Goal: Task Accomplishment & Management: Manage account settings

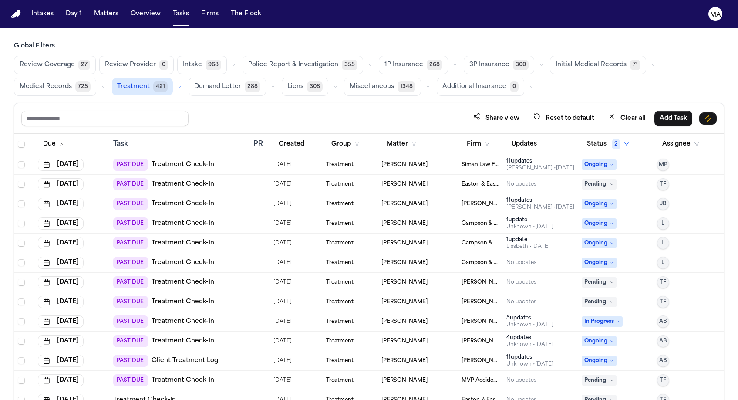
click at [185, 110] on div "Share view Reset to default Clear all Add Task" at bounding box center [368, 118] width 695 height 16
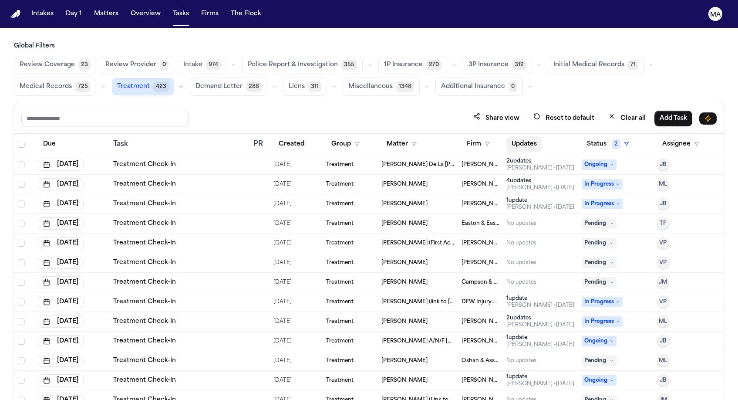
click at [510, 136] on button "Updates" at bounding box center [524, 144] width 36 height 16
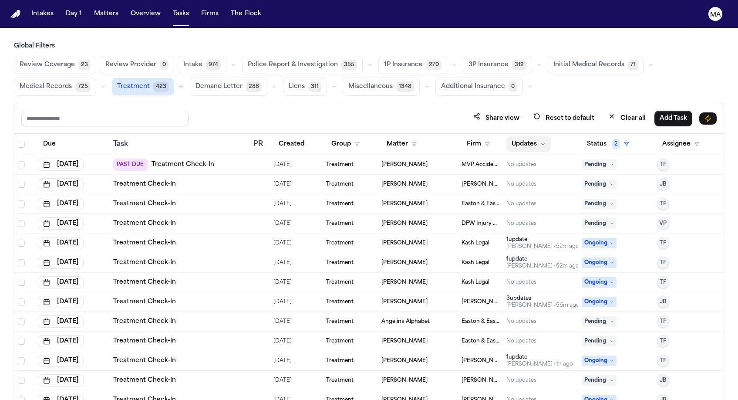
click at [515, 136] on button "Updates" at bounding box center [528, 144] width 44 height 16
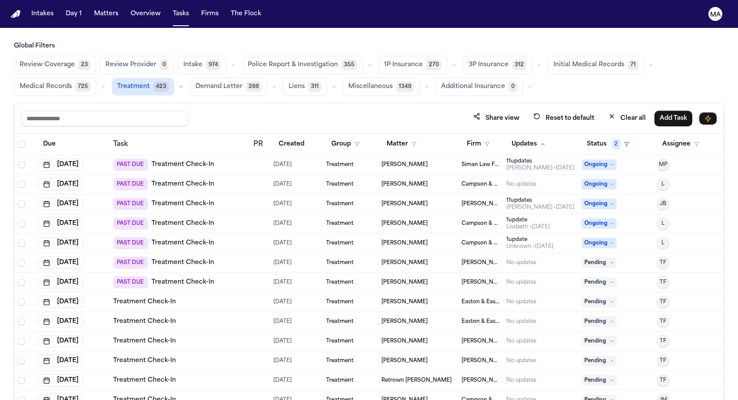
click at [340, 56] on div "Review Coverage 23 Review Provider 0 Intake 974 Police Report & Investigation 3…" at bounding box center [369, 76] width 710 height 40
click at [285, 110] on div "Share view Reset to default Clear all Add Task" at bounding box center [368, 118] width 695 height 16
click at [185, 110] on div "Share view Reset to default Clear all Add Task" at bounding box center [368, 118] width 695 height 16
click at [214, 103] on div "Share view Reset to default Clear all Add Task" at bounding box center [368, 118] width 709 height 30
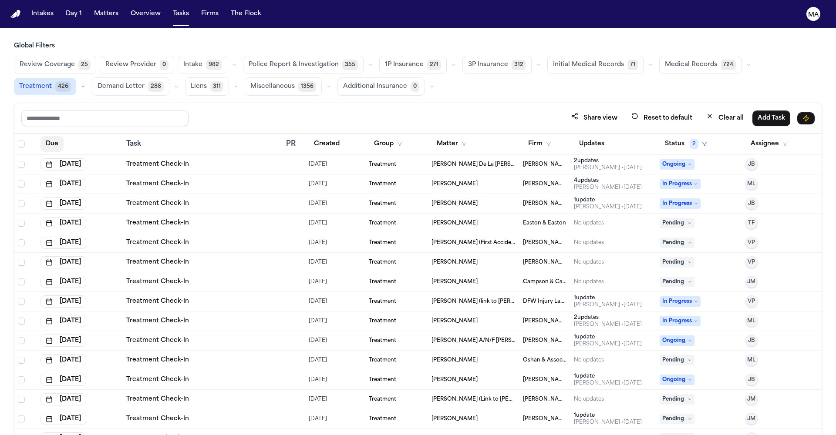
click at [41, 136] on button "Due" at bounding box center [52, 144] width 23 height 16
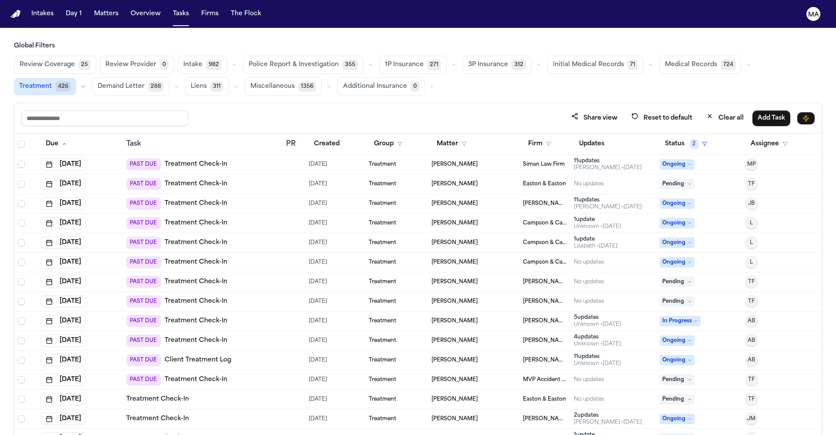
click at [183, 376] on link "Treatment Check-In" at bounding box center [196, 380] width 63 height 9
click at [241, 198] on div "PAST DUE Treatment Check-In" at bounding box center [202, 204] width 153 height 12
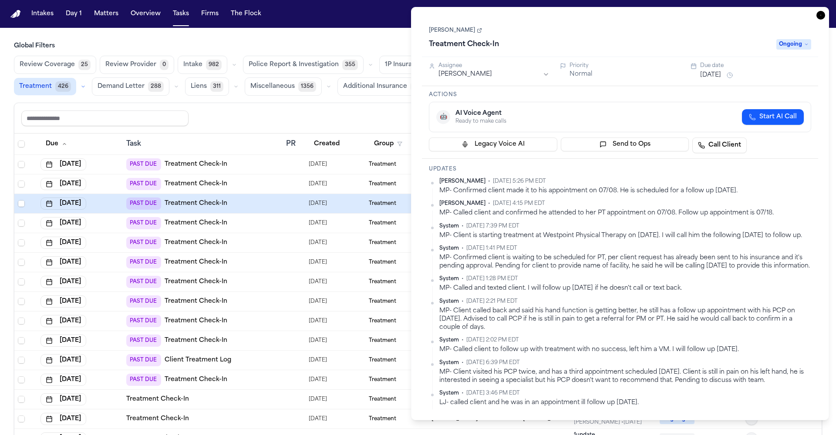
click at [564, 200] on div "Michelle Pimienta • Jul 11, 2025 4:15 PM EDT" at bounding box center [625, 203] width 372 height 7
click at [825, 11] on icon "button" at bounding box center [821, 15] width 9 height 9
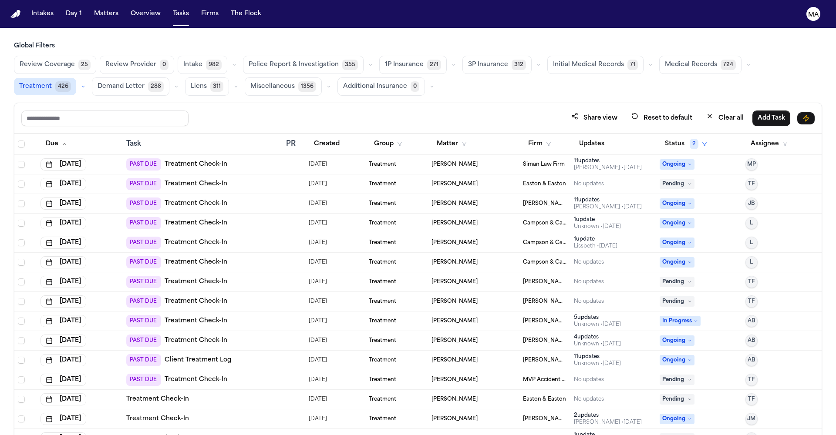
click at [255, 198] on div "PAST DUE Treatment Check-In" at bounding box center [202, 204] width 153 height 12
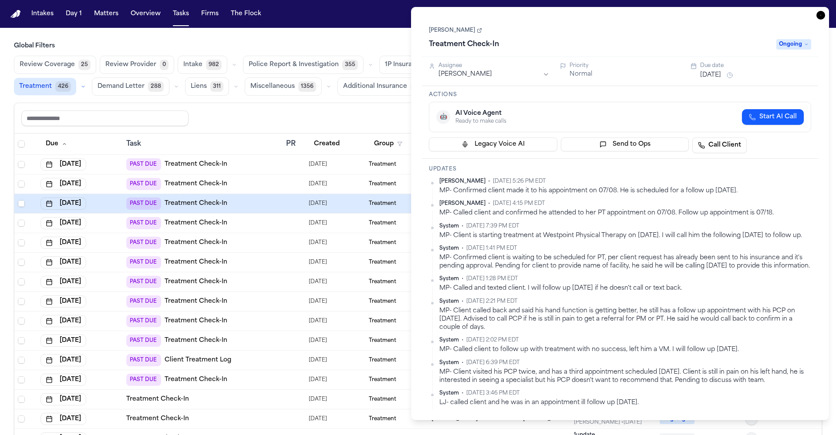
click at [708, 71] on button "Aug 27, 2025" at bounding box center [710, 75] width 21 height 9
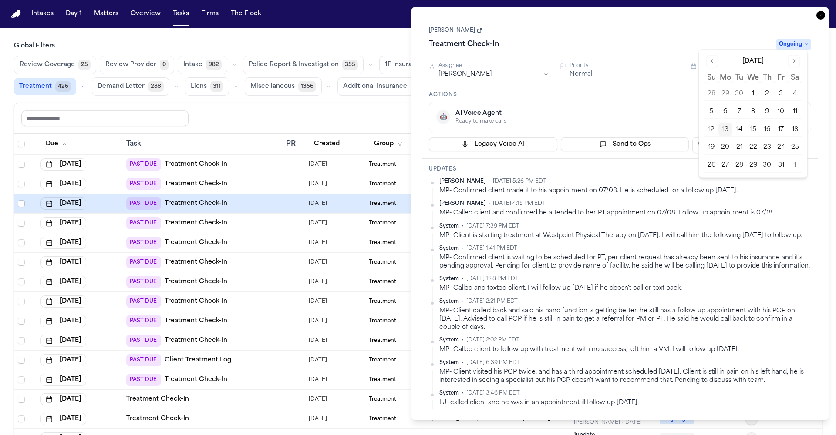
click at [719, 123] on button "13" at bounding box center [726, 130] width 14 height 14
click at [739, 25] on div "Jose Crespo Treatment Check-In Ongoing" at bounding box center [620, 38] width 382 height 27
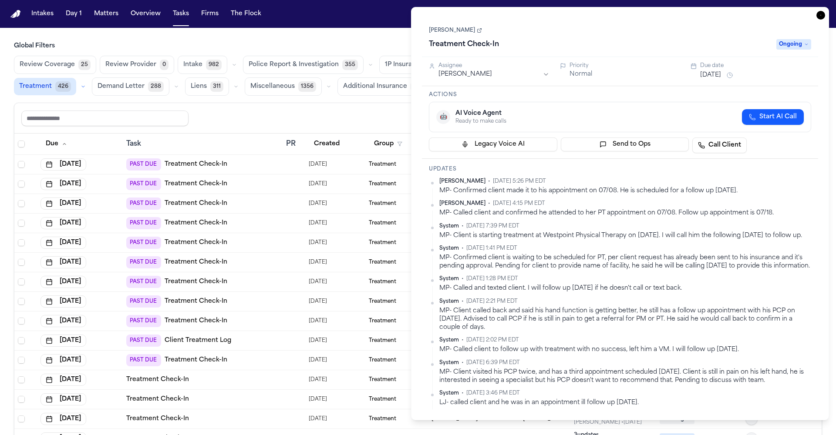
click at [825, 11] on icon "button" at bounding box center [821, 15] width 9 height 9
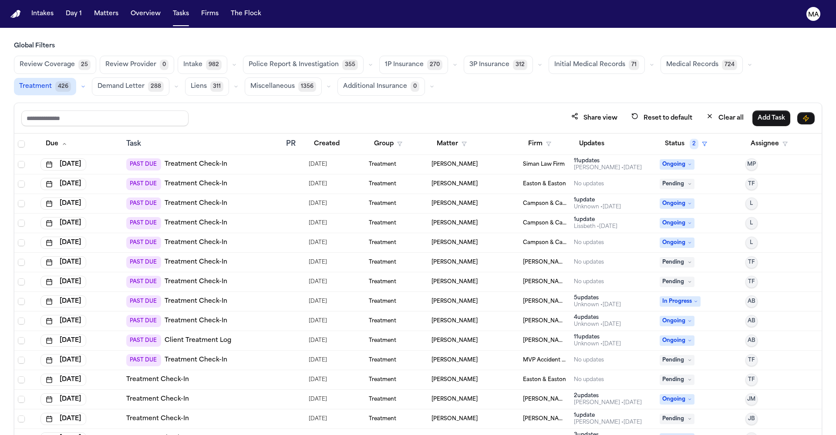
click at [448, 253] on td "April Andrews" at bounding box center [473, 263] width 91 height 20
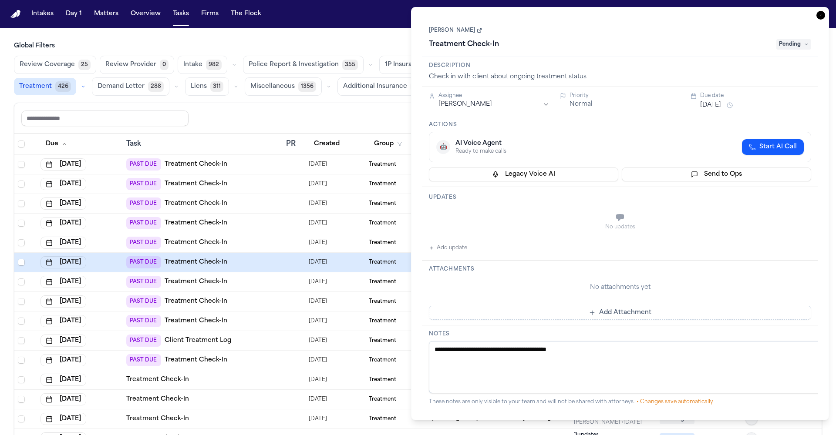
click at [800, 39] on span "Pending" at bounding box center [793, 44] width 35 height 10
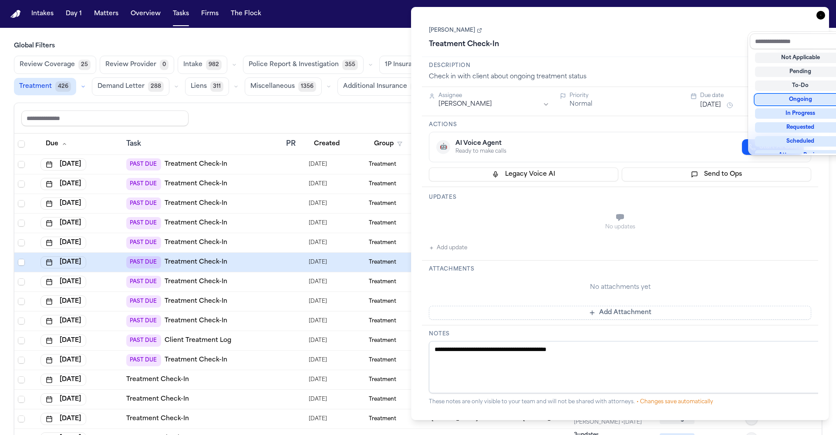
click at [795, 95] on div "Ongoing" at bounding box center [800, 100] width 91 height 10
click at [706, 61] on div "**********" at bounding box center [620, 214] width 396 height 392
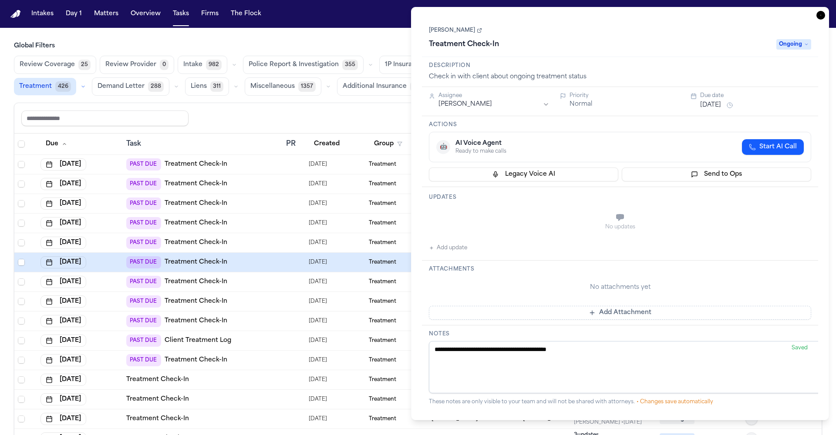
click at [710, 101] on button "Oct 7, 2025" at bounding box center [710, 105] width 21 height 9
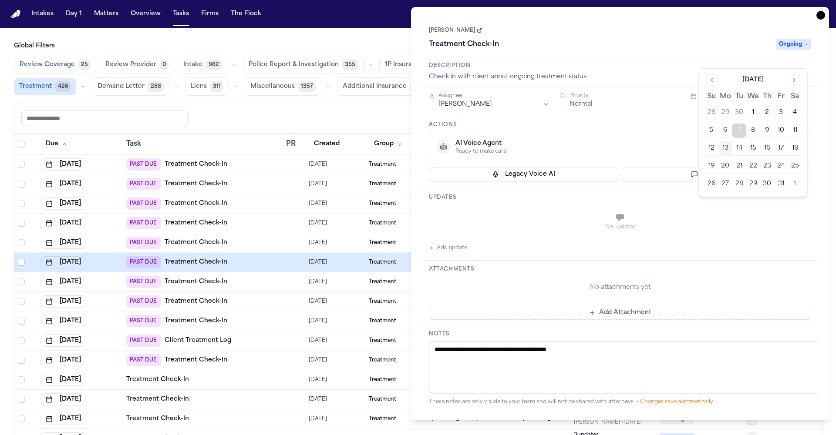
click at [732, 159] on button "21" at bounding box center [739, 166] width 14 height 14
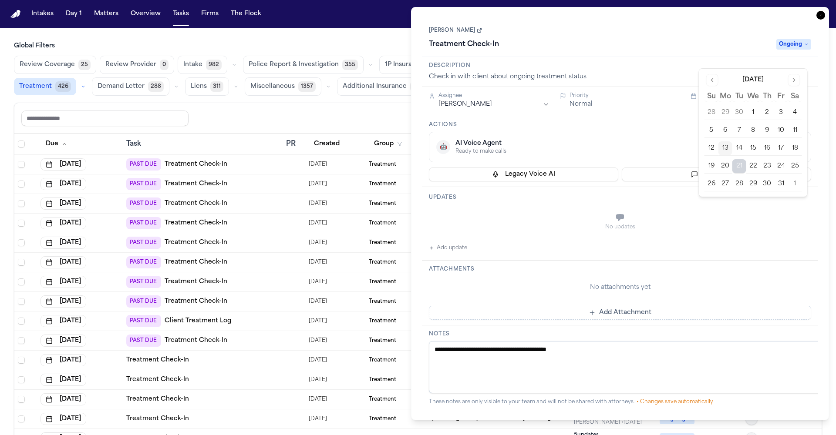
click at [529, 206] on div "No updates" at bounding box center [620, 221] width 382 height 31
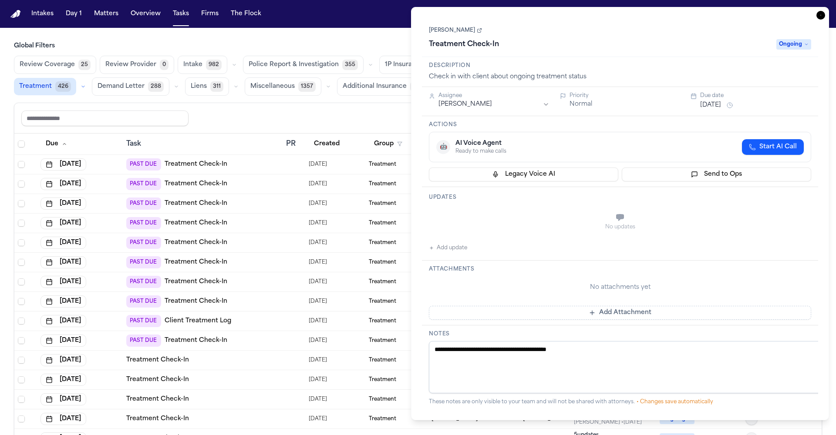
click at [446, 243] on button "Add update" at bounding box center [448, 248] width 38 height 10
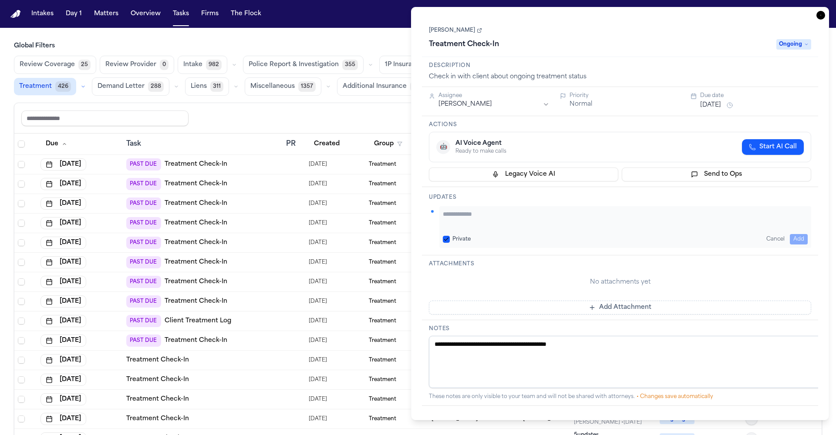
click at [459, 210] on textarea "Add your update" at bounding box center [625, 218] width 365 height 17
paste textarea "**********"
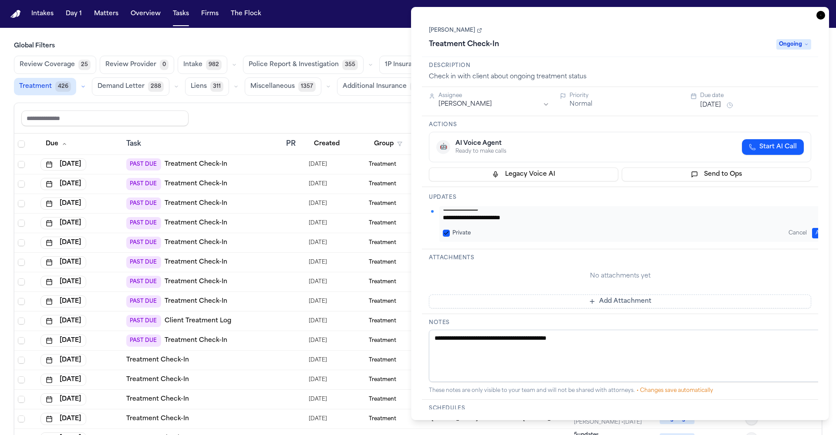
scroll to position [7, 0]
drag, startPoint x: 470, startPoint y: 135, endPoint x: 434, endPoint y: 132, distance: 36.2
click at [443, 210] on textarea "**********" at bounding box center [636, 215] width 387 height 11
drag, startPoint x: 463, startPoint y: 132, endPoint x: 429, endPoint y: 130, distance: 34.0
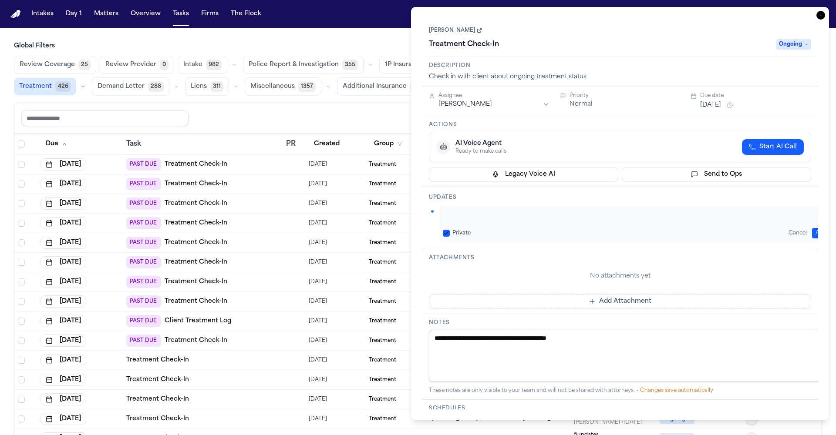
click at [429, 206] on div "**********" at bounding box center [620, 224] width 382 height 36
type textarea "**********"
click at [813, 228] on button "Add" at bounding box center [821, 233] width 18 height 10
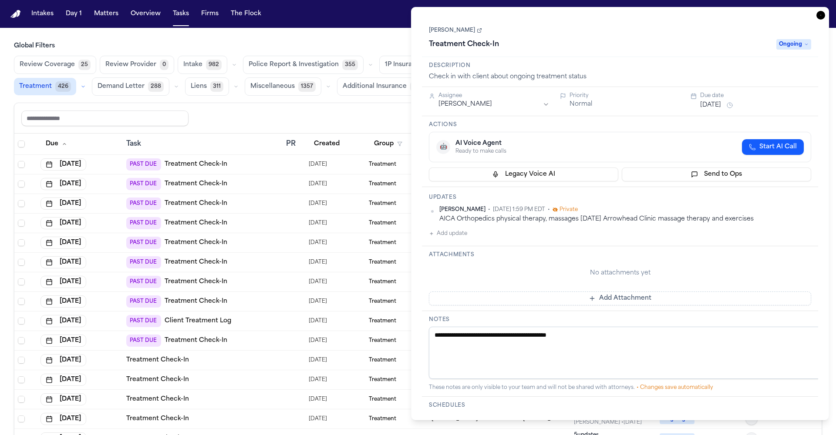
click at [545, 252] on h3 "Attachments" at bounding box center [620, 255] width 382 height 7
click at [825, 11] on icon "button" at bounding box center [821, 15] width 9 height 9
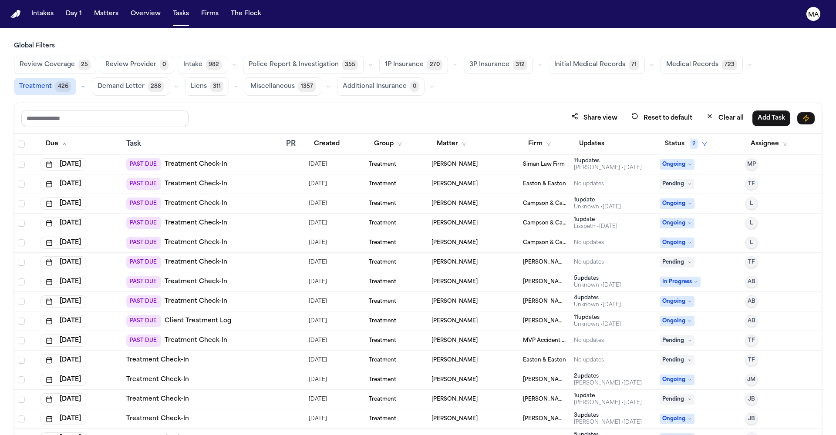
click at [402, 259] on div "Treatment" at bounding box center [397, 262] width 56 height 7
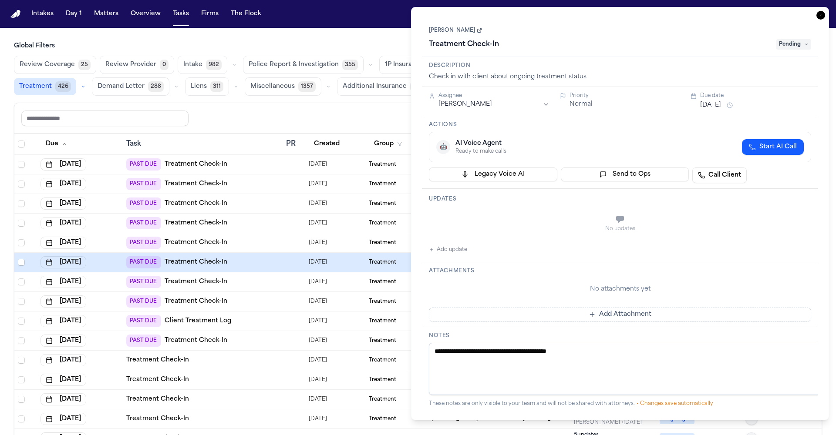
click at [446, 245] on button "Add update" at bounding box center [448, 250] width 38 height 10
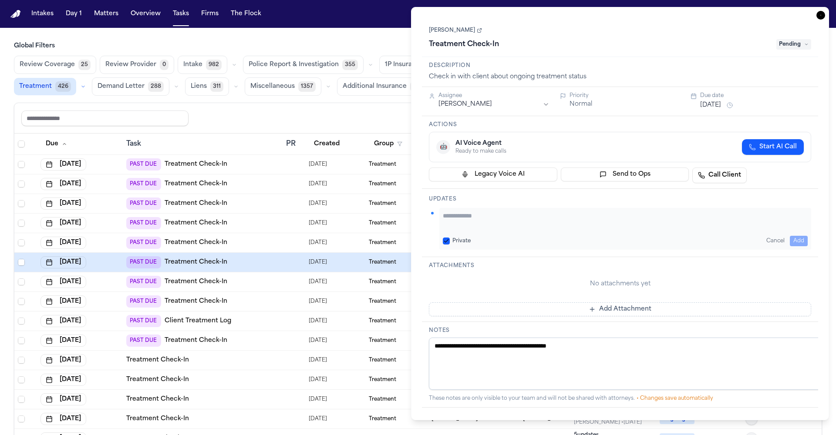
click at [454, 212] on textarea "Add your update" at bounding box center [625, 220] width 365 height 17
paste textarea "**********"
type textarea "**********"
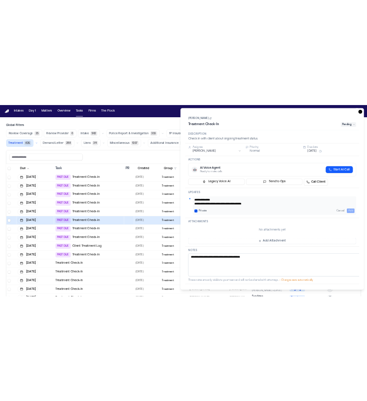
scroll to position [83, 0]
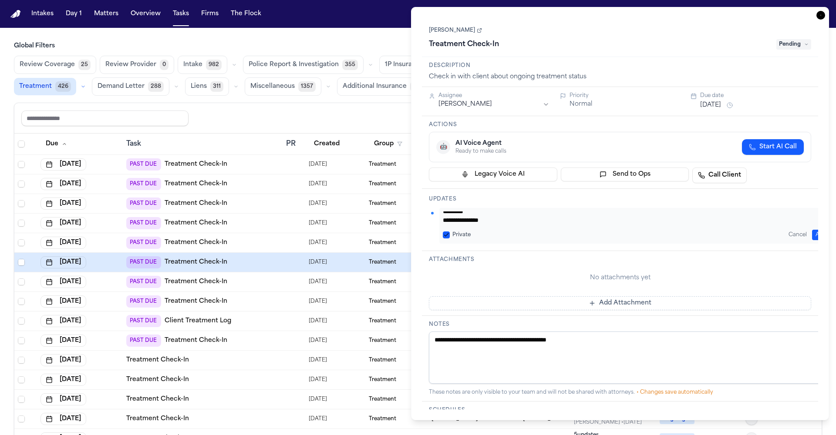
click at [817, 230] on button "Add" at bounding box center [821, 235] width 18 height 10
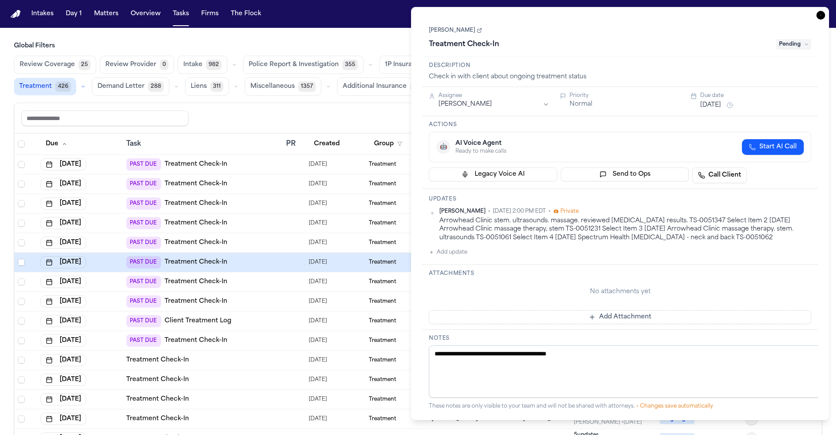
click at [514, 270] on h3 "Attachments" at bounding box center [620, 273] width 382 height 7
click at [711, 101] on button "Oct 7, 2025" at bounding box center [710, 105] width 21 height 9
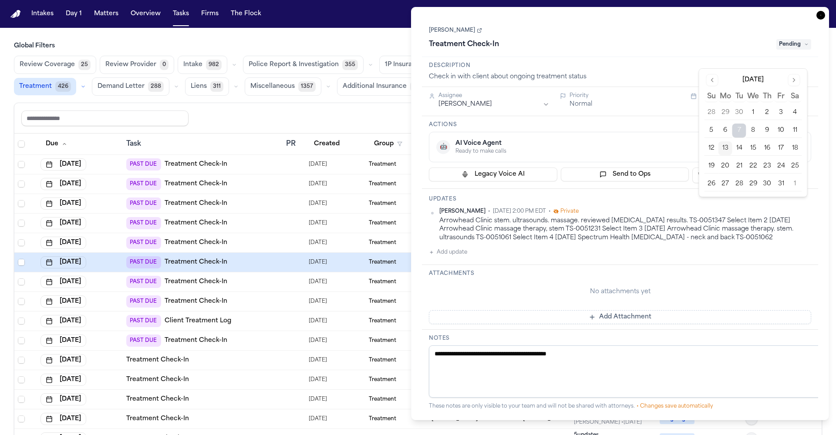
click at [732, 159] on button "21" at bounding box center [739, 166] width 14 height 14
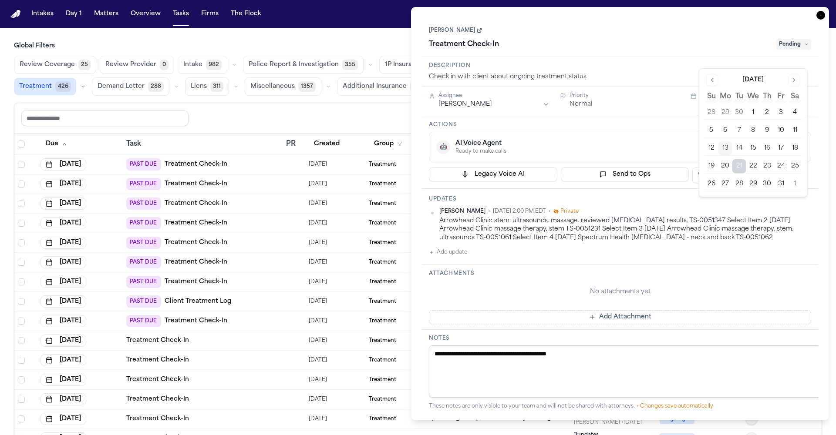
click at [663, 25] on div "Danielle Wilson Treatment Check-In Pending" at bounding box center [620, 38] width 382 height 27
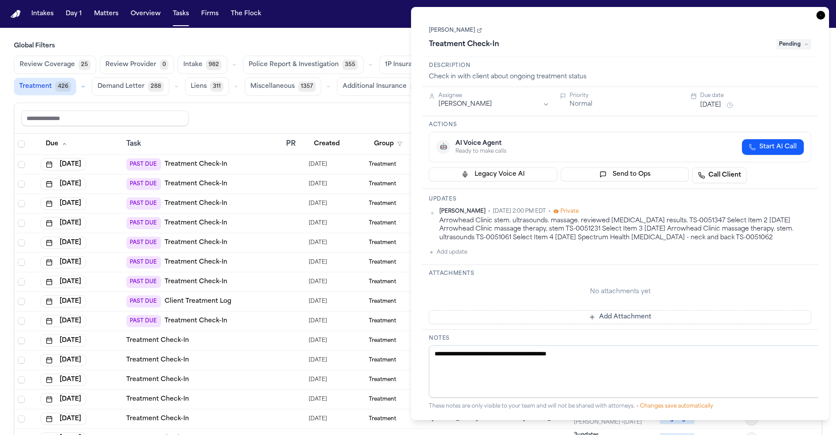
click at [804, 39] on span "Pending" at bounding box center [793, 44] width 35 height 10
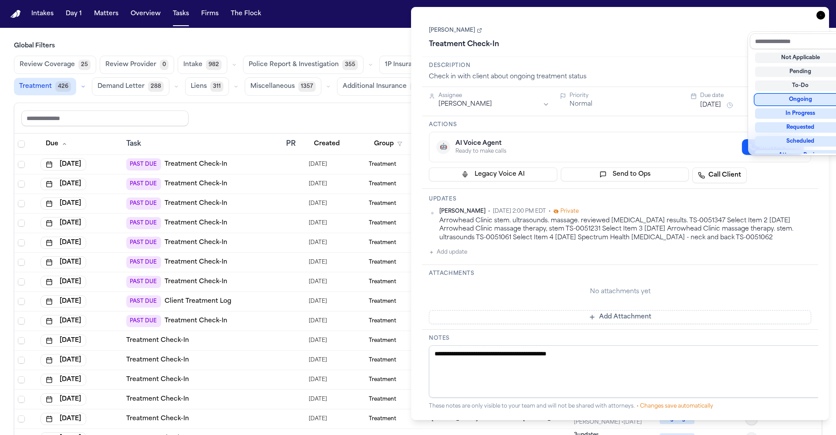
click at [789, 95] on div "Ongoing" at bounding box center [800, 100] width 91 height 10
click at [705, 37] on div "Treatment Check-In Ongoing" at bounding box center [620, 44] width 382 height 14
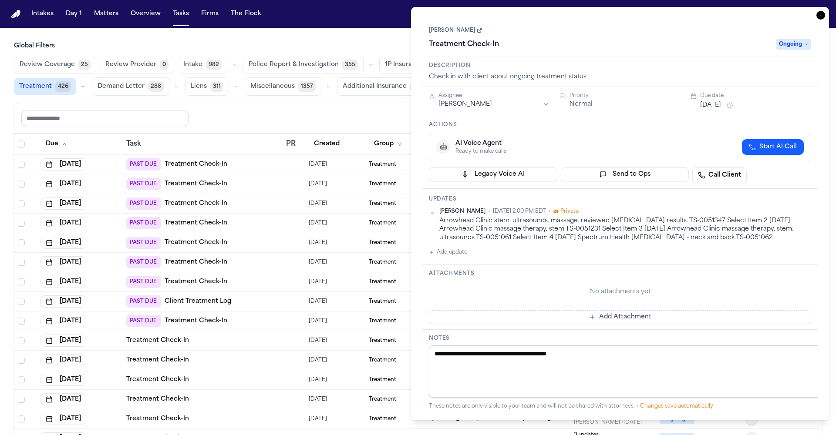
click at [825, 11] on icon "button" at bounding box center [821, 15] width 9 height 9
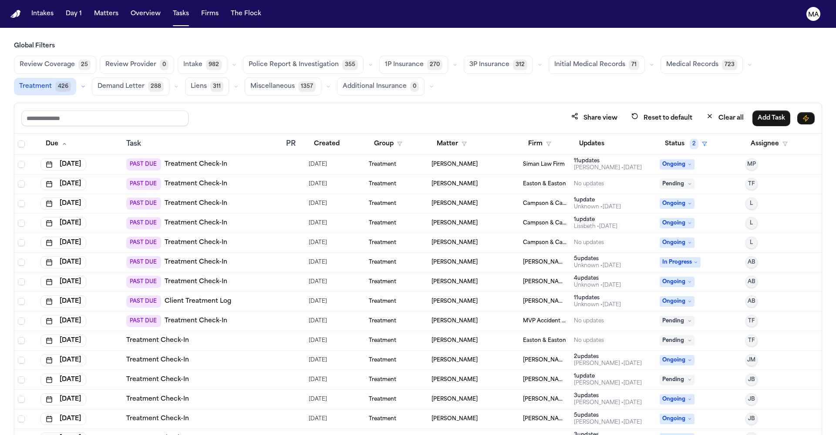
click at [248, 110] on div "Share view Reset to default Clear all Add Task" at bounding box center [417, 118] width 793 height 16
click at [402, 110] on div "Share view Reset to default Clear all Add Task" at bounding box center [417, 118] width 793 height 16
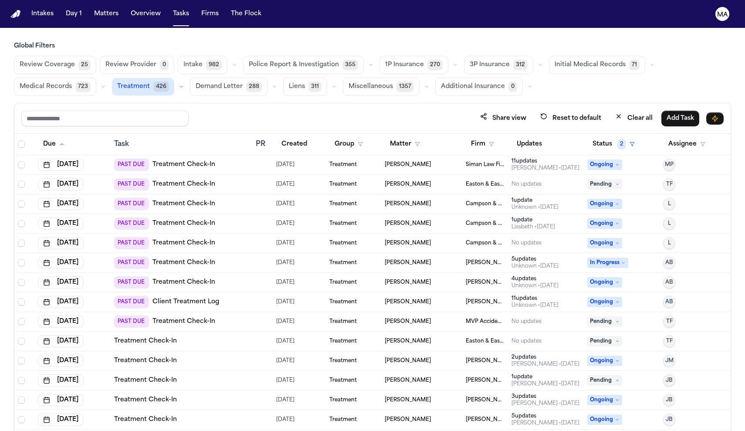
click at [72, 82] on span "Medical Records" at bounding box center [46, 86] width 52 height 9
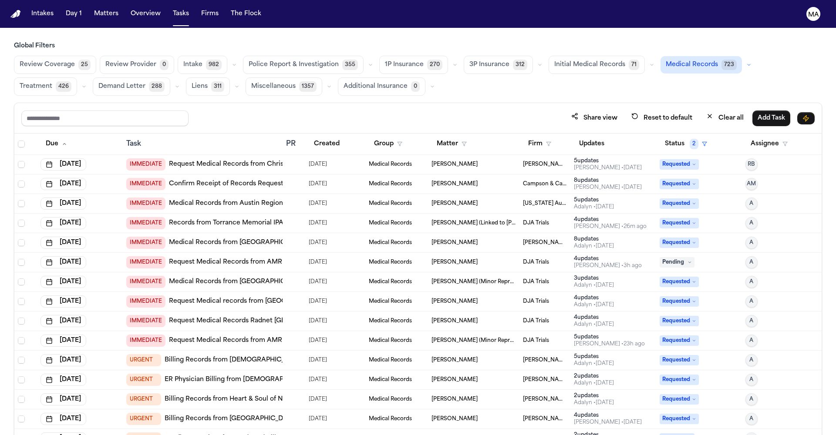
click at [504, 110] on div "Share view Reset to default Clear all Add Task" at bounding box center [417, 118] width 793 height 16
click at [52, 82] on span "Treatment" at bounding box center [36, 86] width 33 height 9
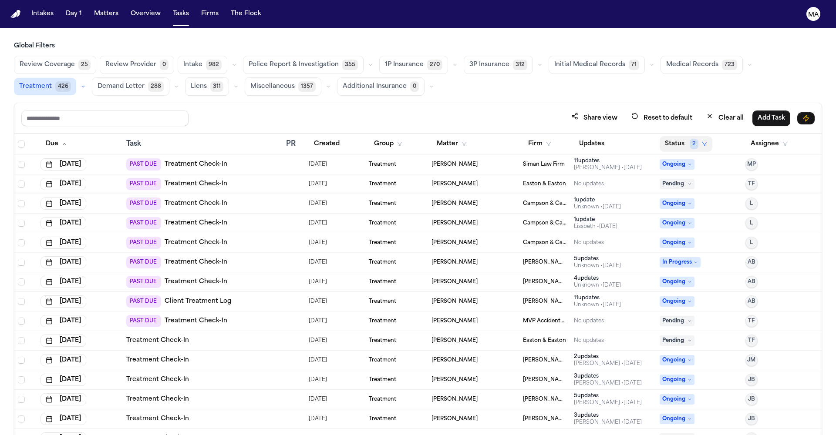
click at [668, 136] on button "Status 2" at bounding box center [686, 144] width 53 height 16
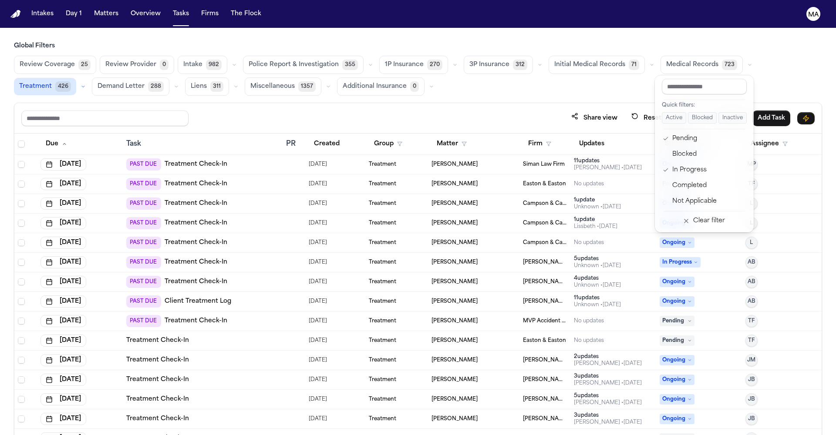
click at [629, 103] on div "Share view Reset to default Clear all Add Task Due Task PR Created Group Matter…" at bounding box center [418, 288] width 808 height 371
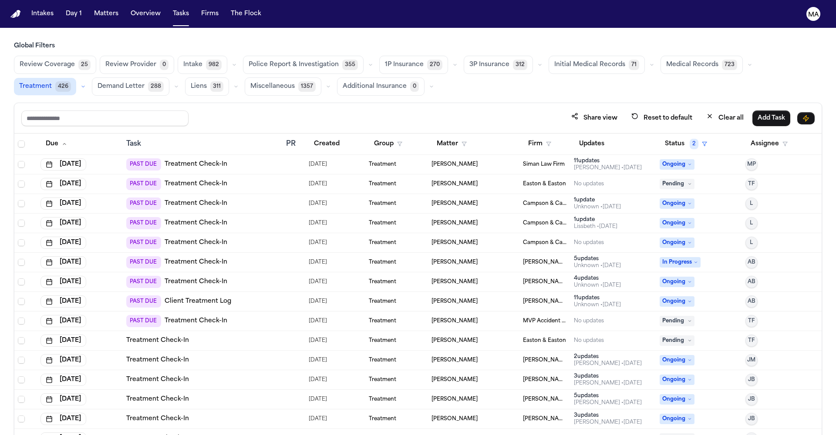
click at [238, 194] on td "PAST DUE Treatment Check-In" at bounding box center [203, 204] width 160 height 20
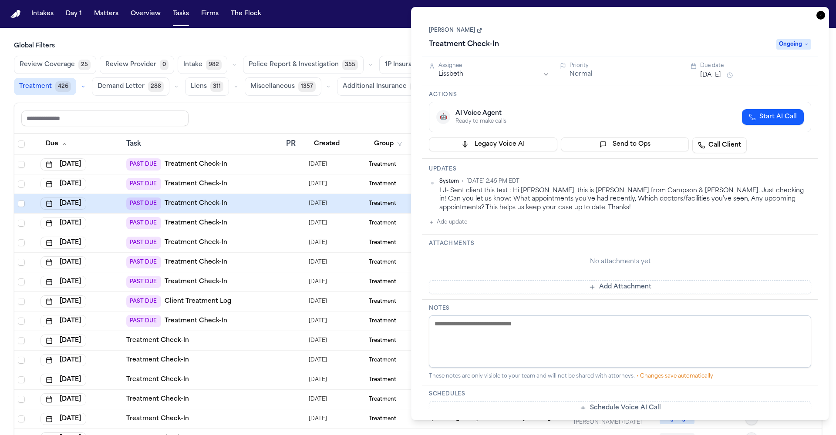
click at [796, 39] on span "Ongoing" at bounding box center [793, 44] width 35 height 10
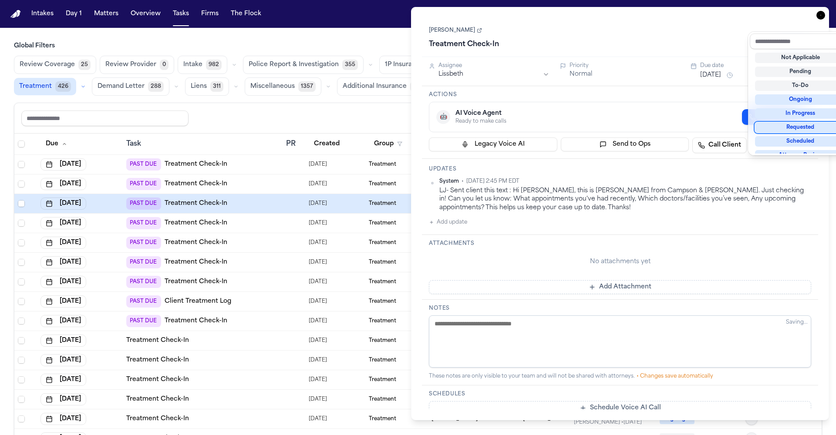
scroll to position [55, 0]
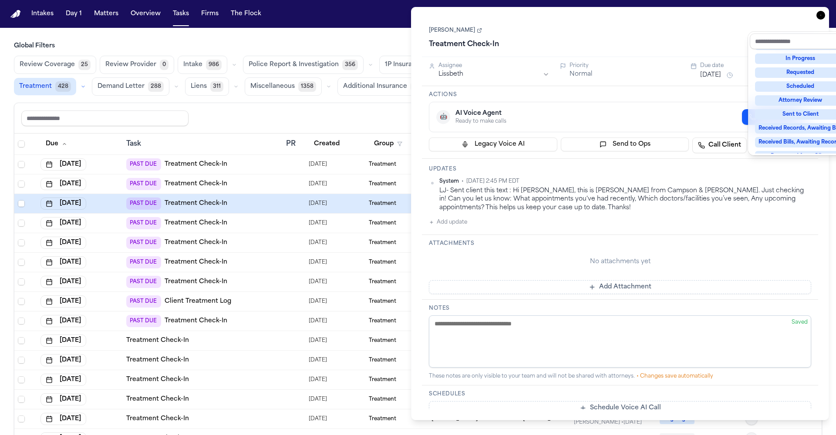
click at [803, 193] on div "Complete" at bounding box center [800, 198] width 91 height 10
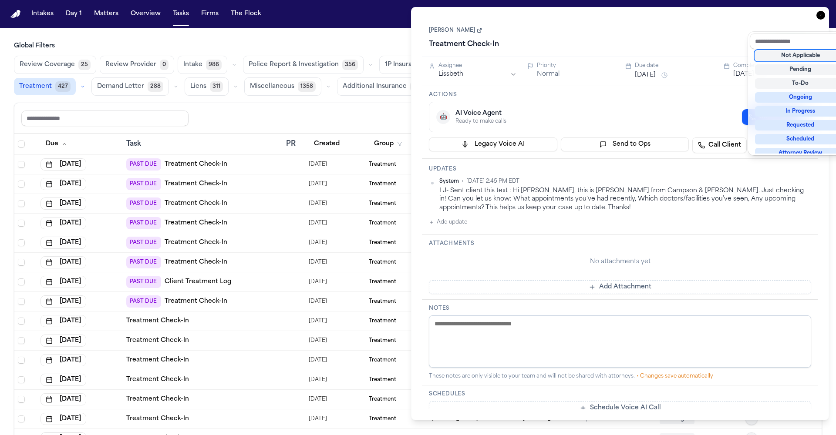
click at [826, 10] on div "Task Details Logan Charman Treatment Check-In Complete Assignee Lissbeth Priori…" at bounding box center [620, 214] width 418 height 414
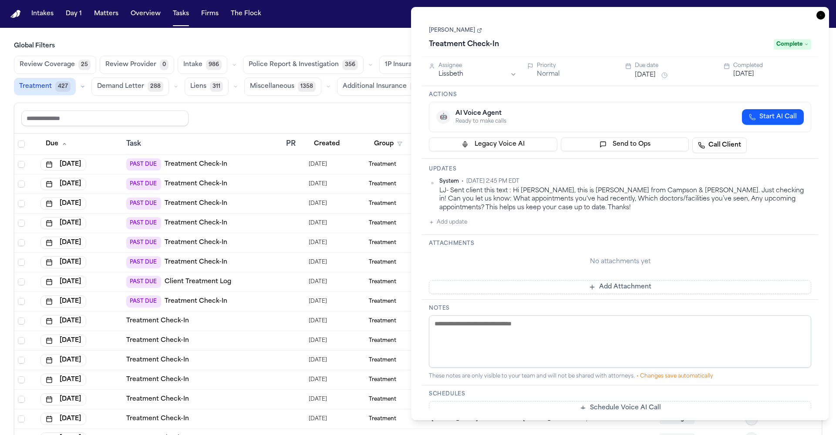
click at [825, 11] on icon "button" at bounding box center [821, 15] width 9 height 9
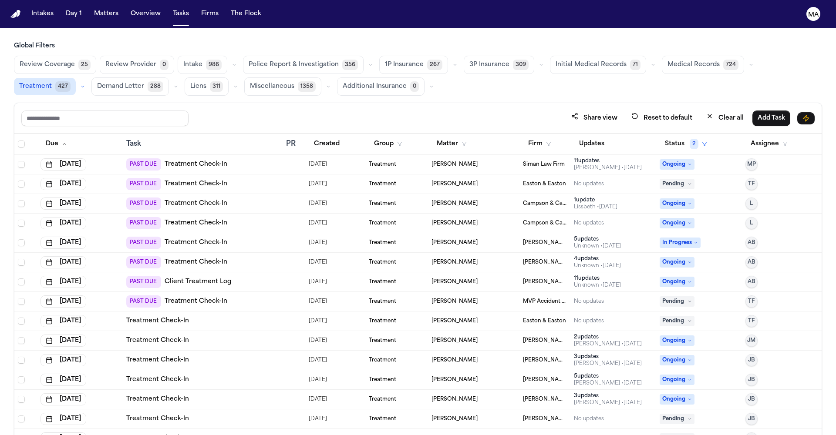
click at [209, 276] on div "PAST DUE Client Treatment Log" at bounding box center [202, 282] width 153 height 12
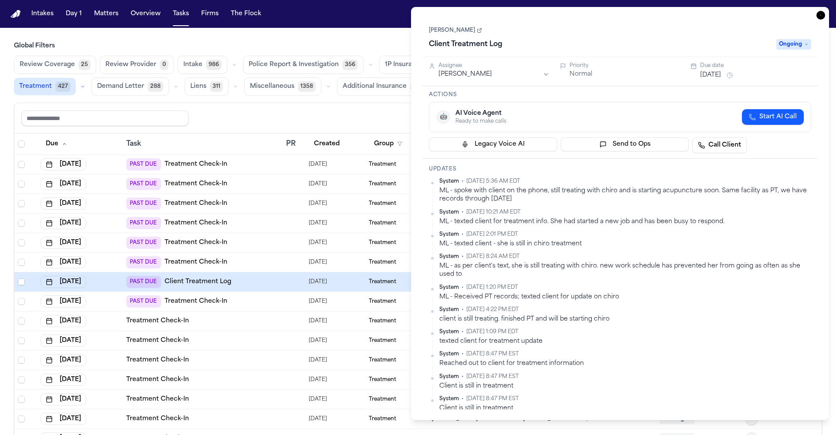
click at [825, 11] on icon "button" at bounding box center [821, 15] width 9 height 9
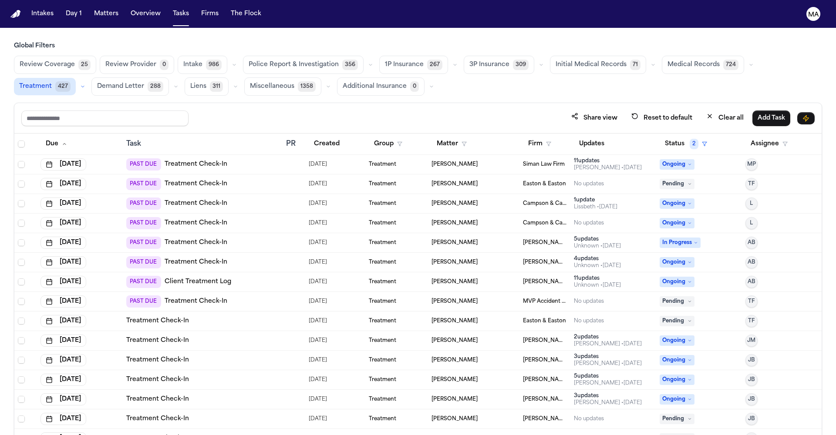
click at [442, 279] on span "[PERSON_NAME]" at bounding box center [455, 282] width 46 height 7
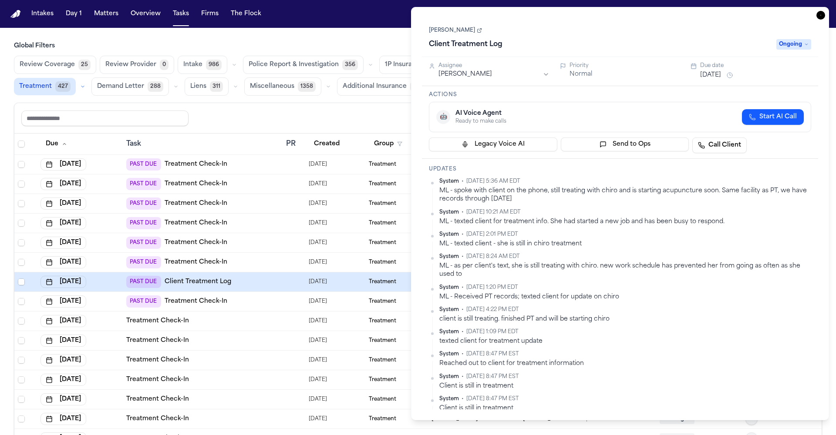
click at [443, 27] on link "[PERSON_NAME]" at bounding box center [455, 30] width 53 height 7
click at [825, 11] on icon "button" at bounding box center [821, 15] width 9 height 9
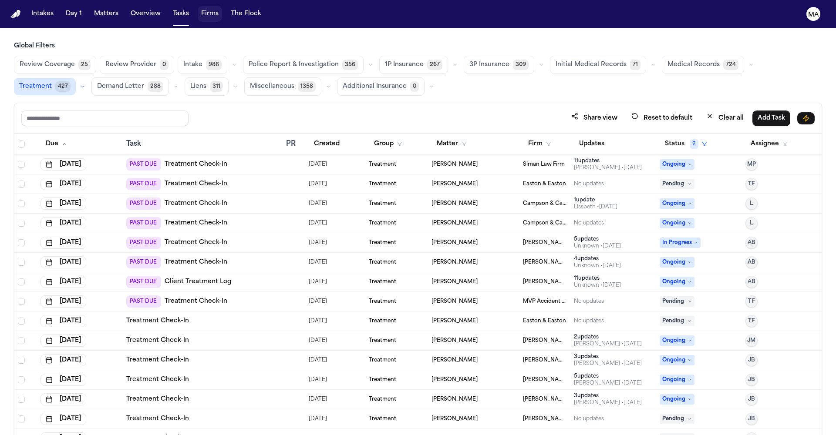
click at [198, 11] on button "Firms" at bounding box center [210, 14] width 24 height 16
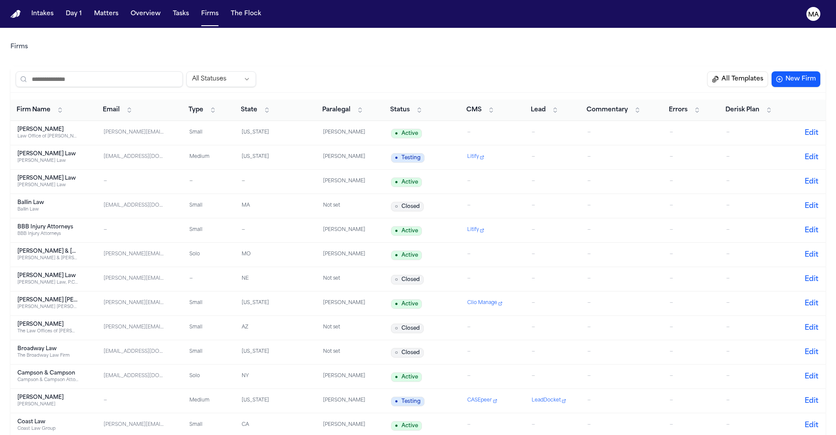
click at [34, 395] on div "Chandler Volta" at bounding box center [47, 398] width 61 height 7
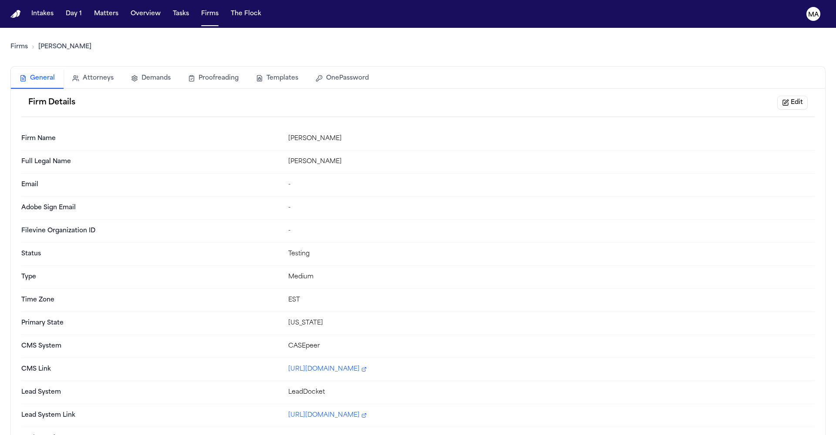
click at [247, 69] on button "Templates" at bounding box center [277, 78] width 60 height 19
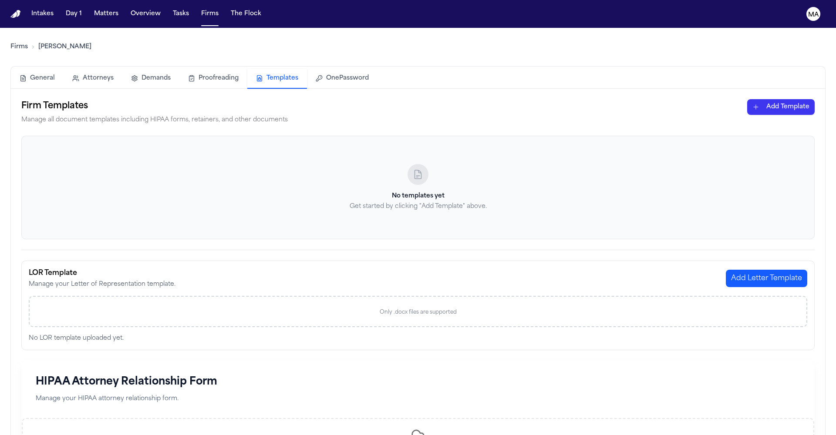
click at [794, 61] on html "Intakes Day 1 Matters Overview Tasks Firms The Flock MA Firms Chandler Volta Ge…" at bounding box center [418, 217] width 836 height 435
click at [803, 85] on div "HIPAA Authorization (PDF)" at bounding box center [816, 92] width 93 height 14
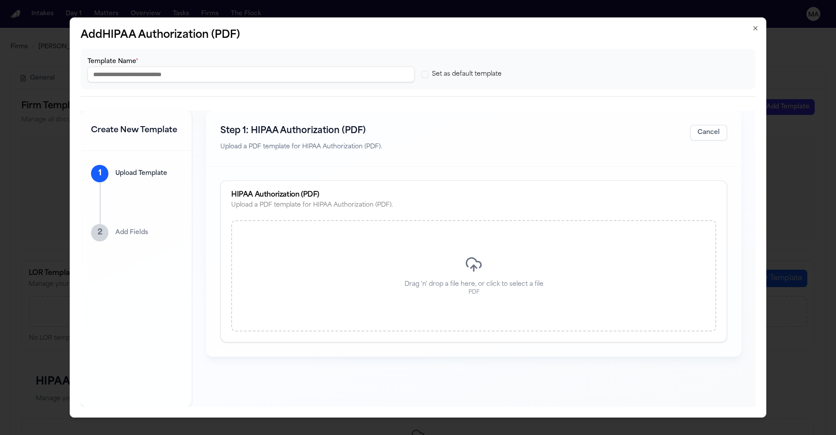
type input "**********"
click at [398, 220] on div "Drag 'n' drop a file here, or click to select a file PDF" at bounding box center [473, 275] width 485 height 111
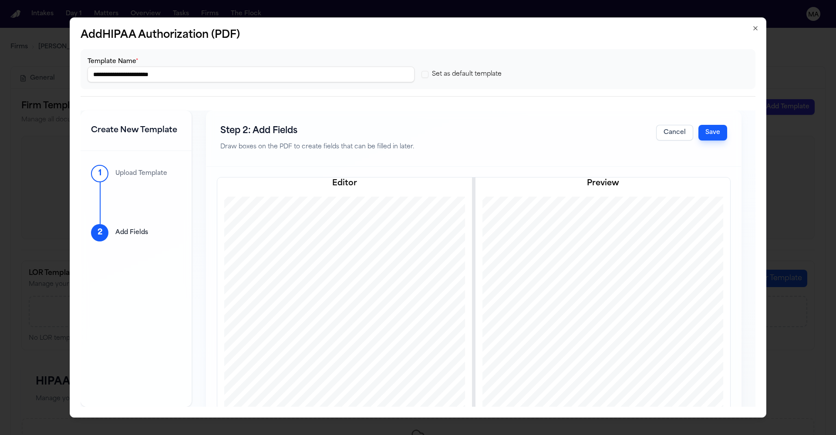
click at [727, 125] on button "Save" at bounding box center [713, 133] width 29 height 16
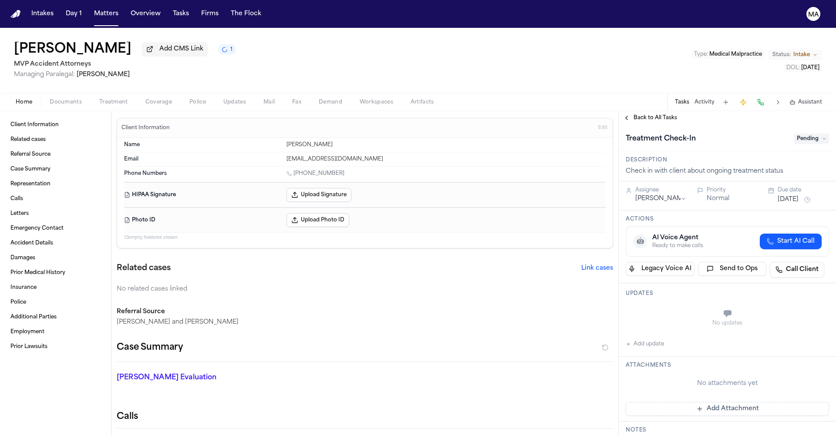
click at [653, 115] on span "Back to All Tasks" at bounding box center [656, 118] width 44 height 7
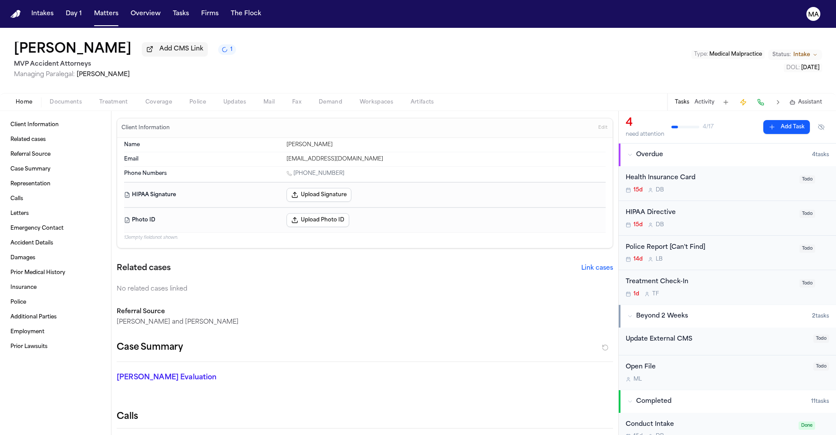
click at [715, 99] on button "Activity" at bounding box center [705, 102] width 20 height 7
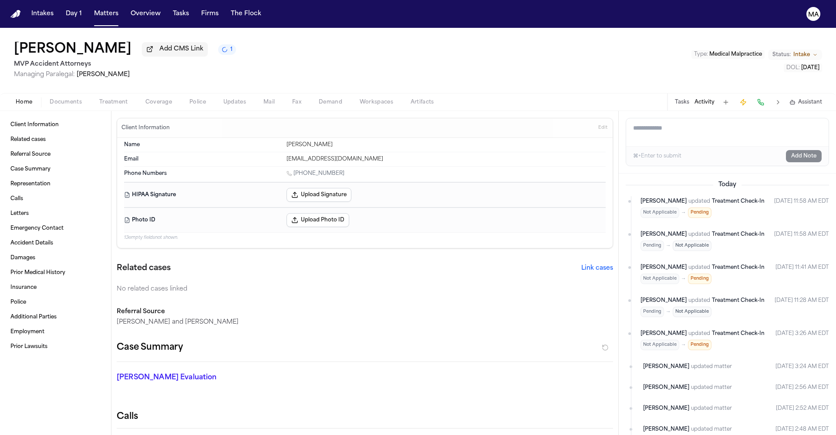
click at [689, 99] on button "Tasks" at bounding box center [682, 102] width 14 height 7
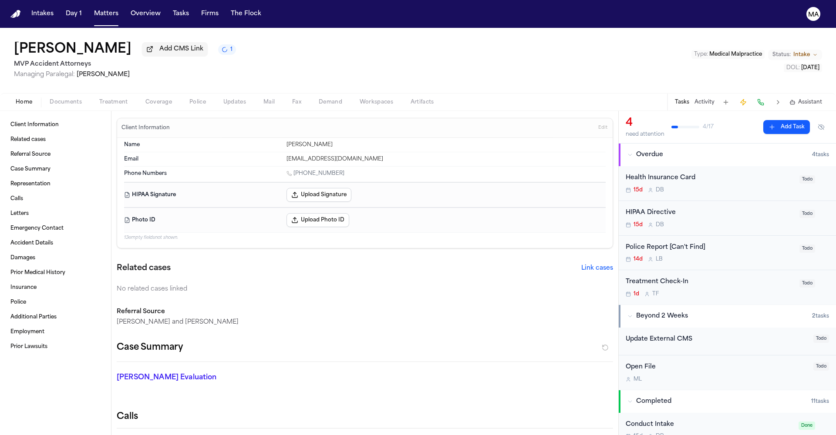
click at [689, 99] on button "Tasks" at bounding box center [682, 102] width 14 height 7
click at [715, 99] on button "Activity" at bounding box center [705, 102] width 20 height 7
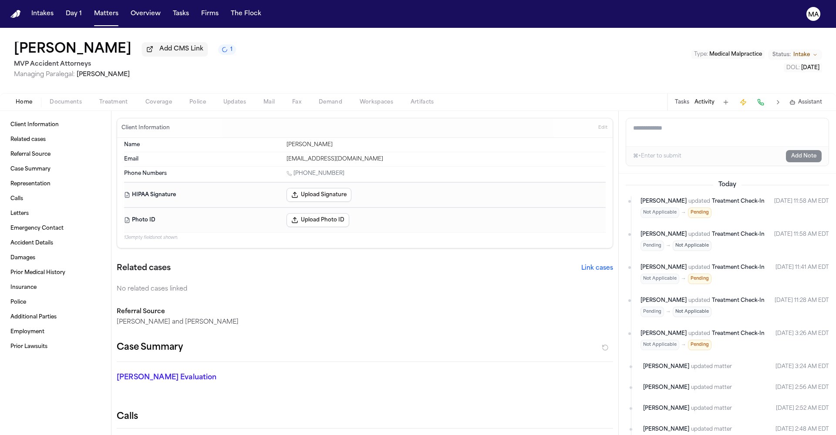
click at [689, 99] on button "Tasks" at bounding box center [682, 102] width 14 height 7
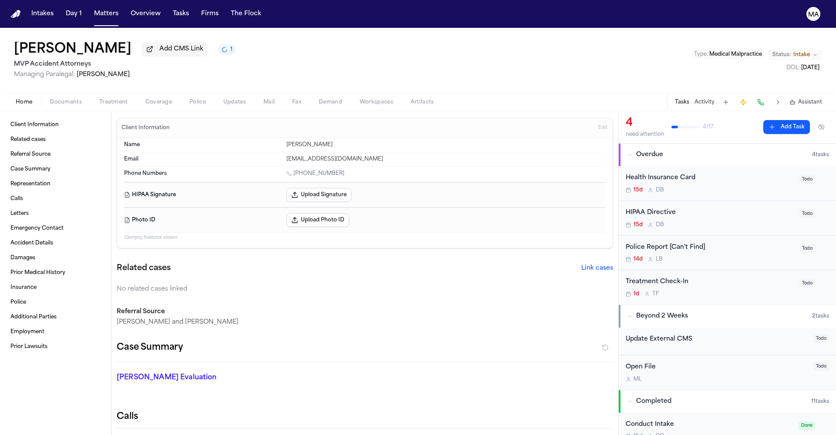
click at [606, 45] on div "Silvia Hanustiakova Add CMS Link 1 MVP Accident Attorneys Managing Paralegal: T…" at bounding box center [418, 60] width 836 height 65
click at [278, 318] on p "Morgan and Morgan" at bounding box center [365, 322] width 496 height 9
click at [275, 34] on div "Silvia Hanustiakova Add CMS Link 1 MVP Accident Attorneys Managing Paralegal: T…" at bounding box center [418, 60] width 836 height 65
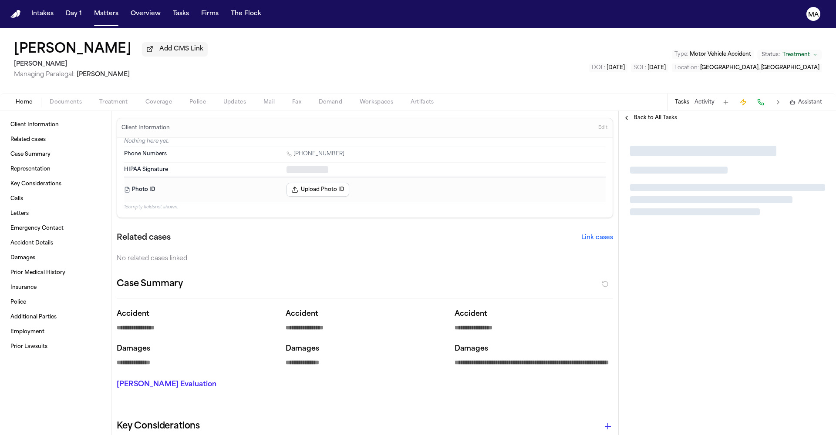
type textarea "*"
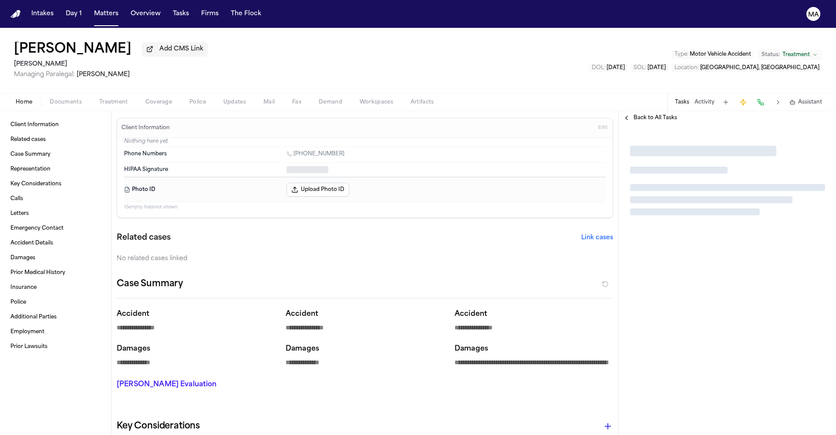
type textarea "*"
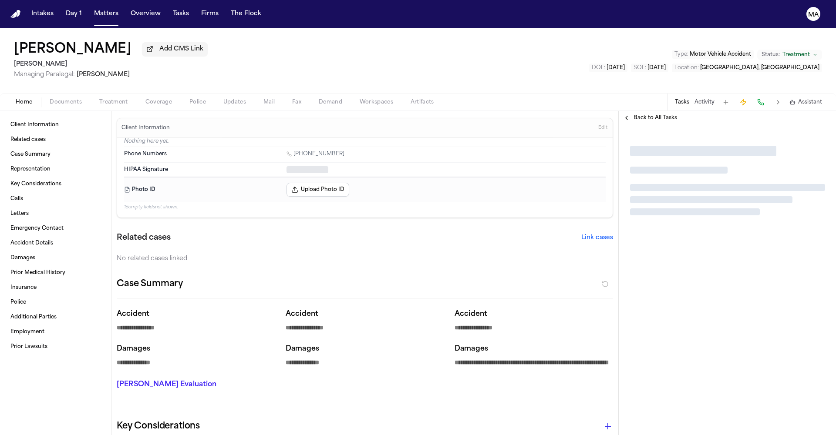
type textarea "*"
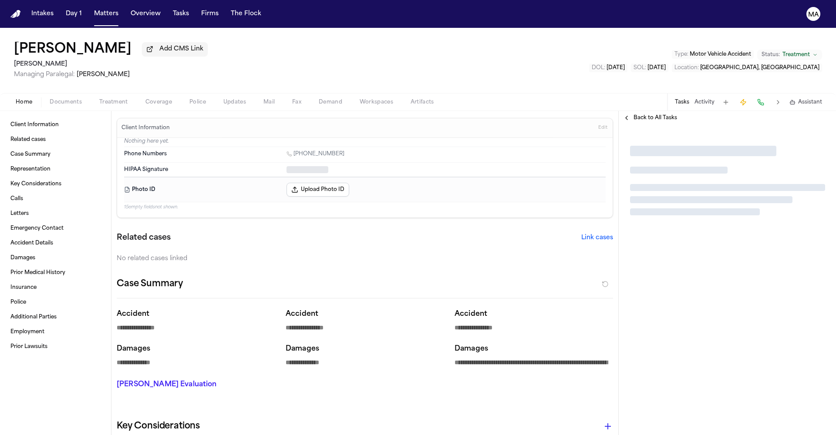
type textarea "*"
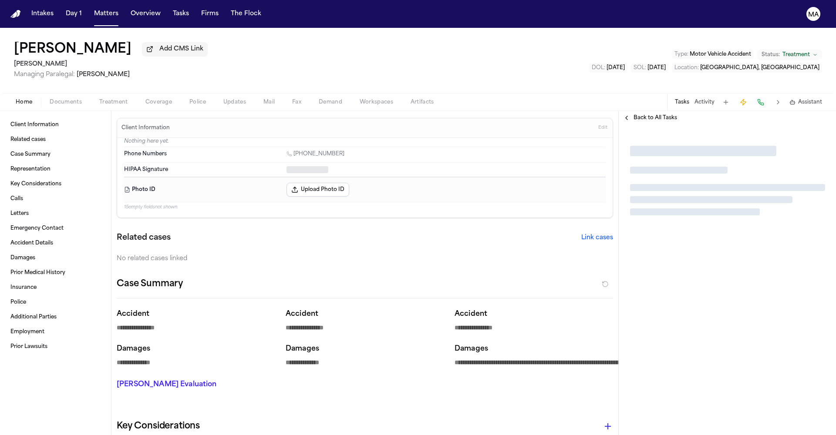
type textarea "*"
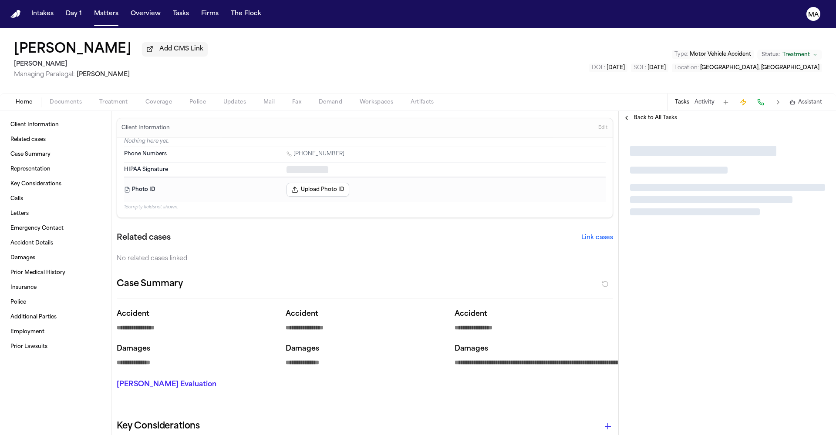
type textarea "*"
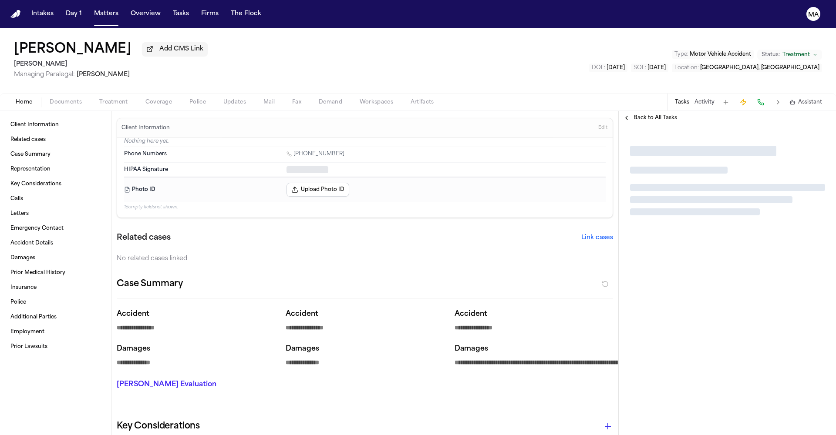
type textarea "*"
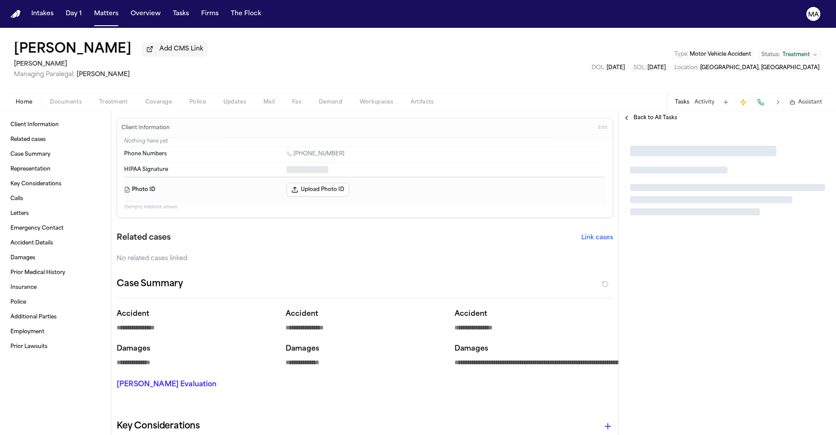
type textarea "*"
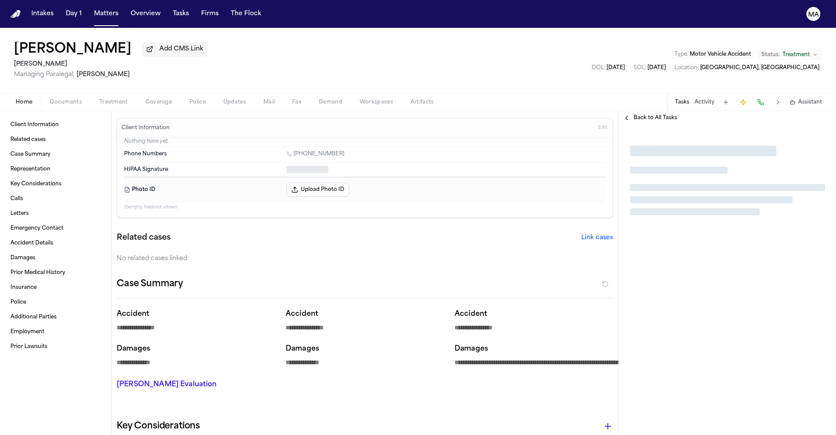
type textarea "*"
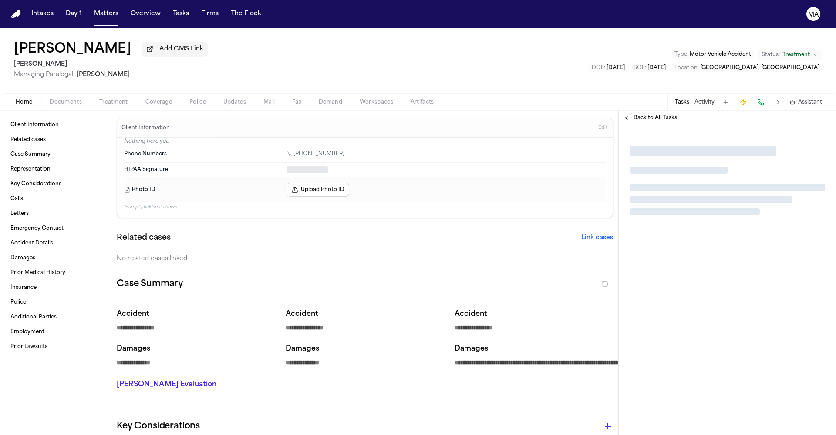
type textarea "*"
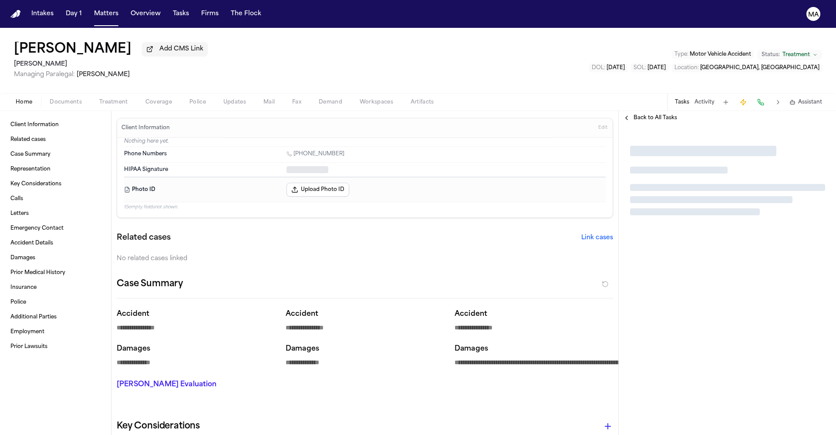
type textarea "*"
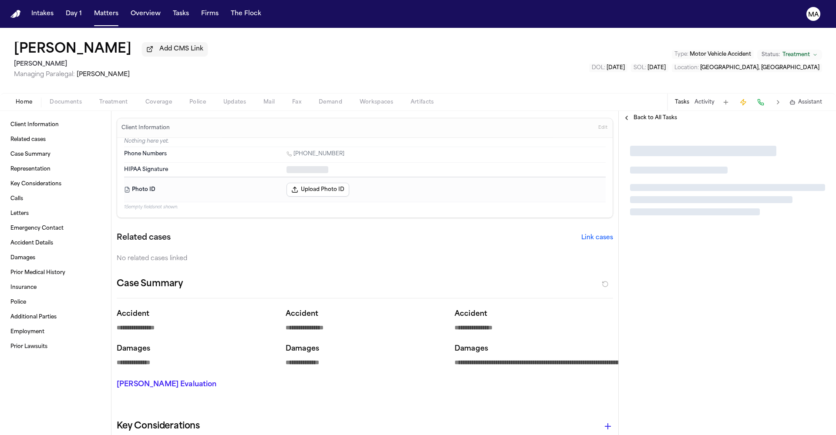
type textarea "*"
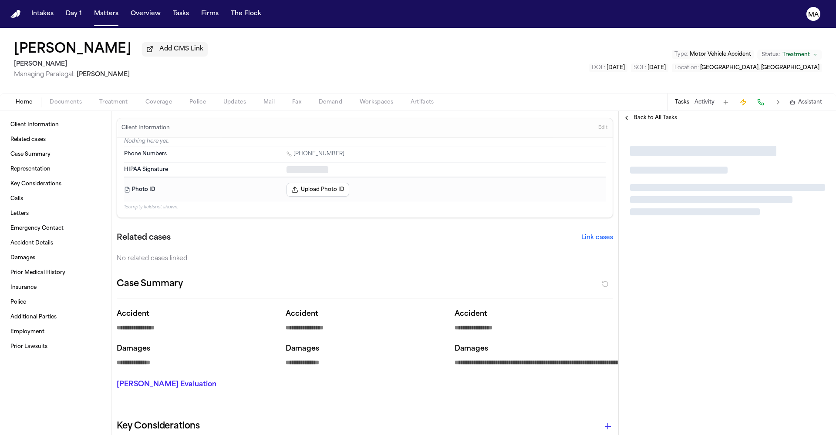
type textarea "*"
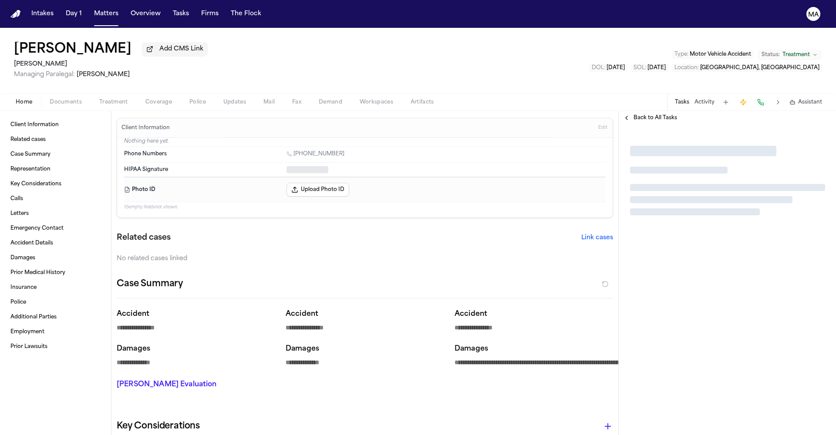
type textarea "*"
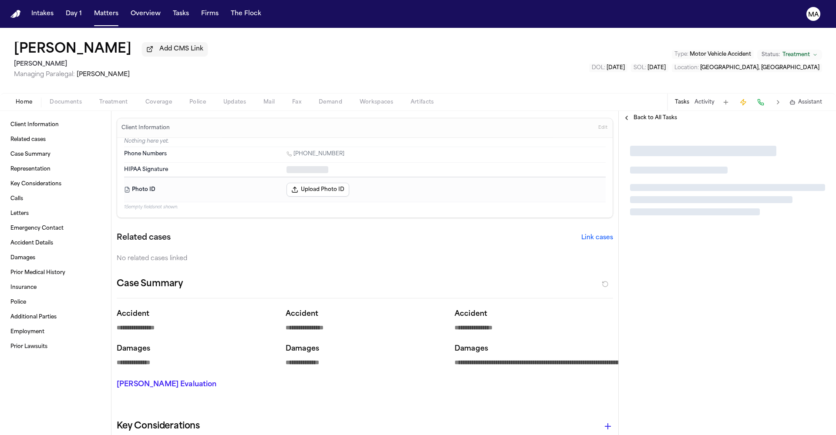
type textarea "*"
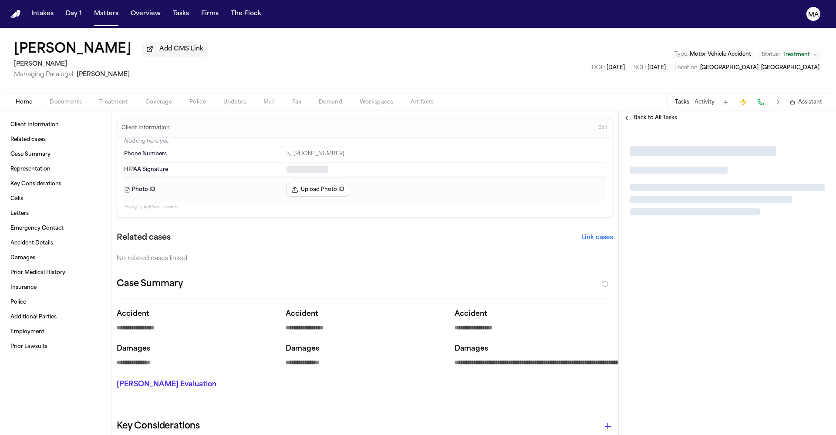
type textarea "*"
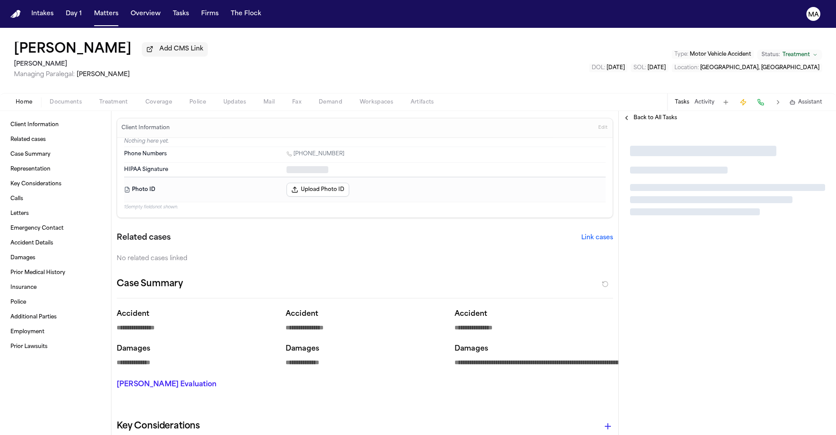
type textarea "*"
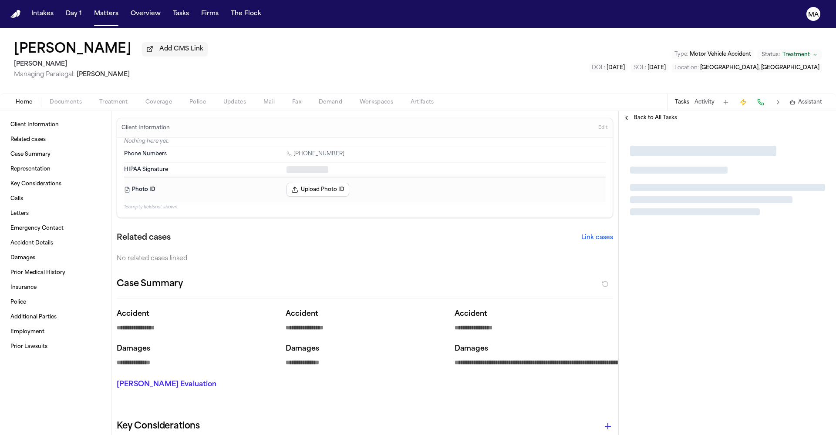
type textarea "*"
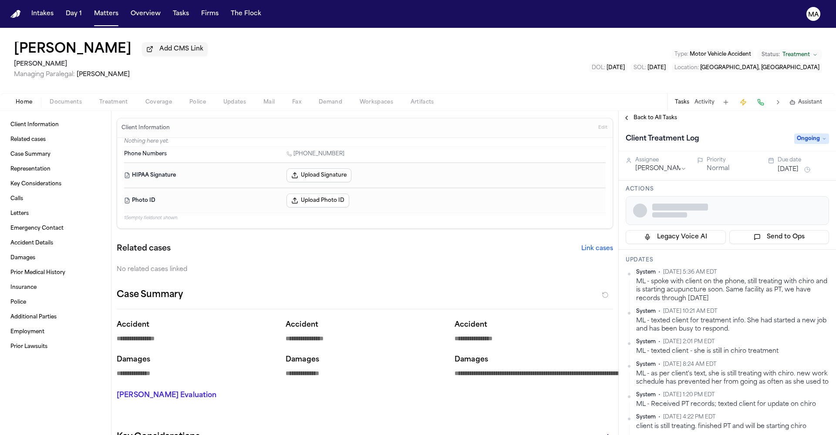
type textarea "*"
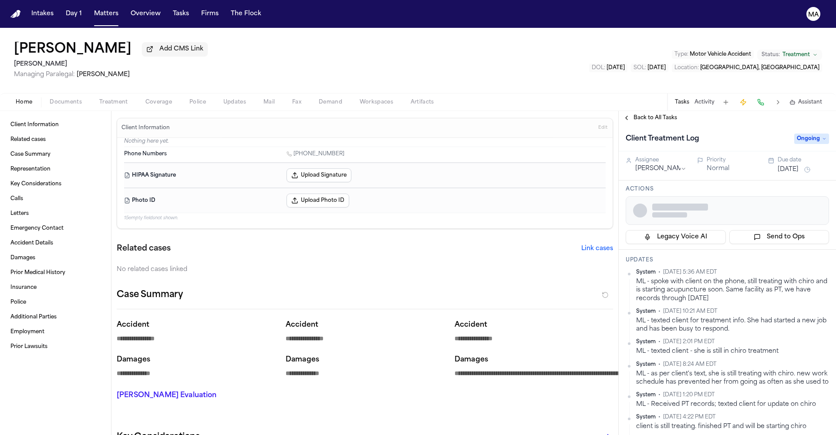
type textarea "*"
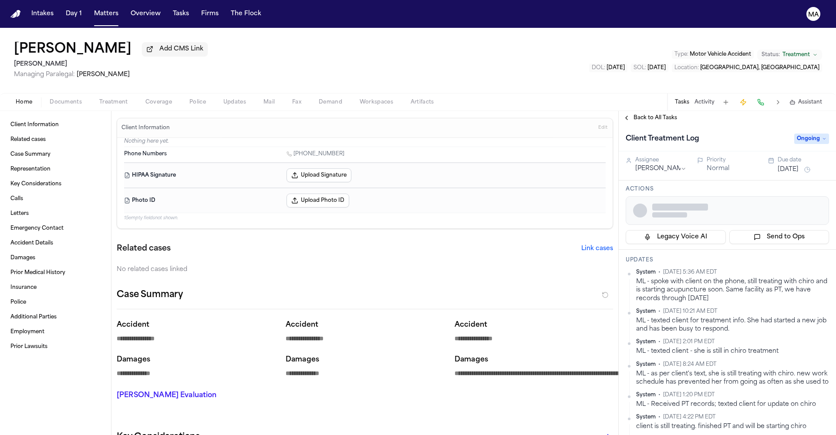
type textarea "*"
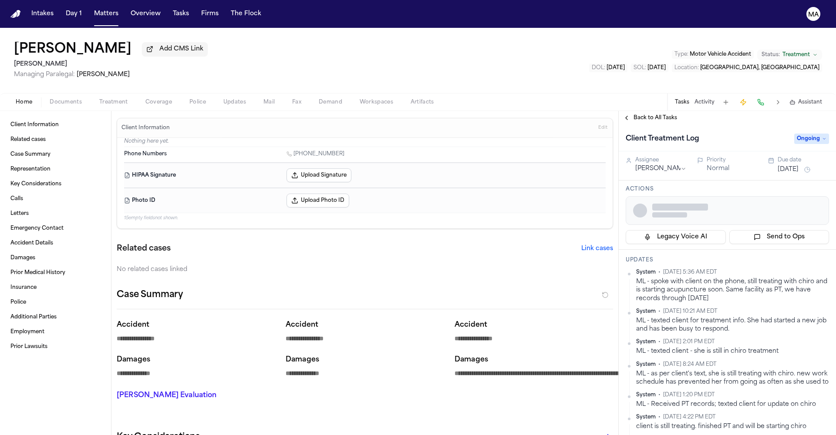
type textarea "*"
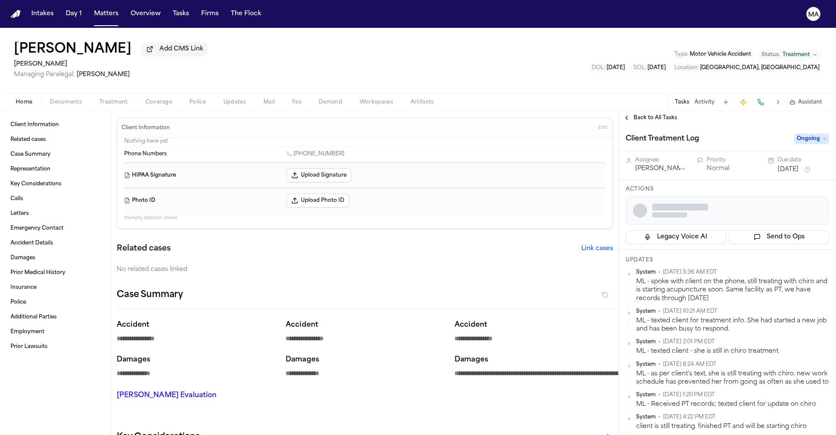
type textarea "*"
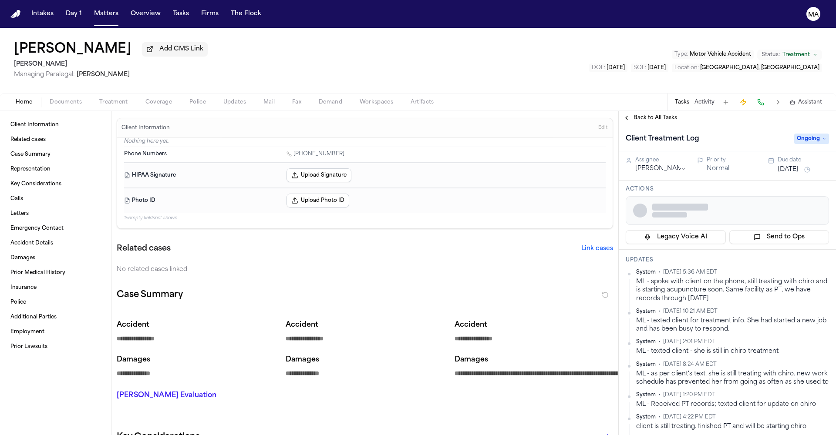
type textarea "*"
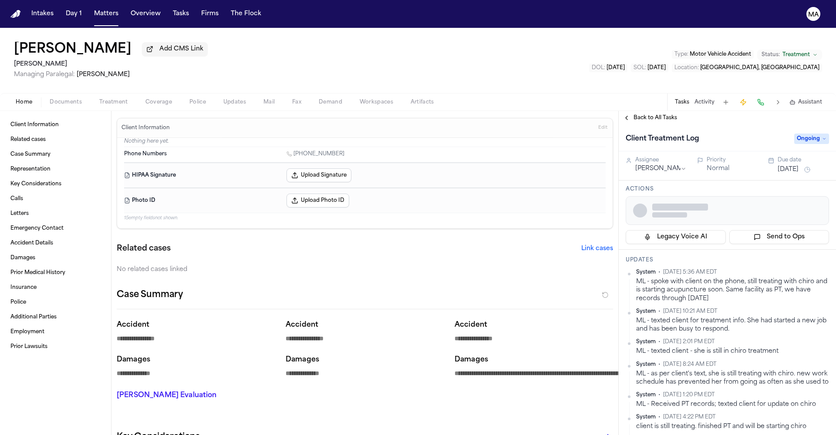
type textarea "*"
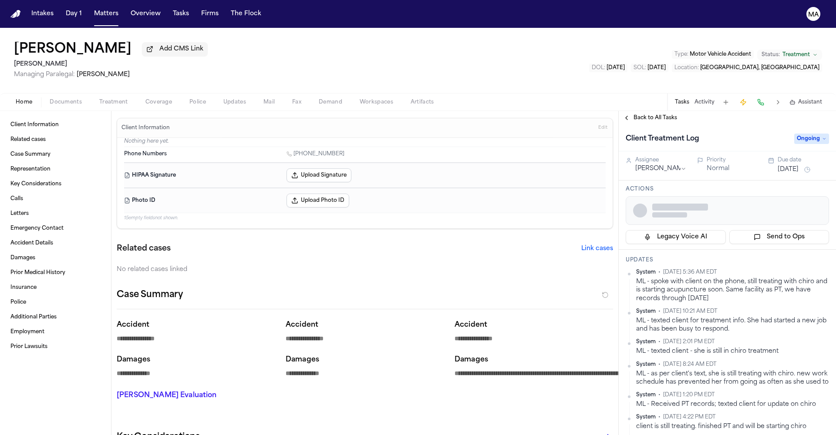
type textarea "*"
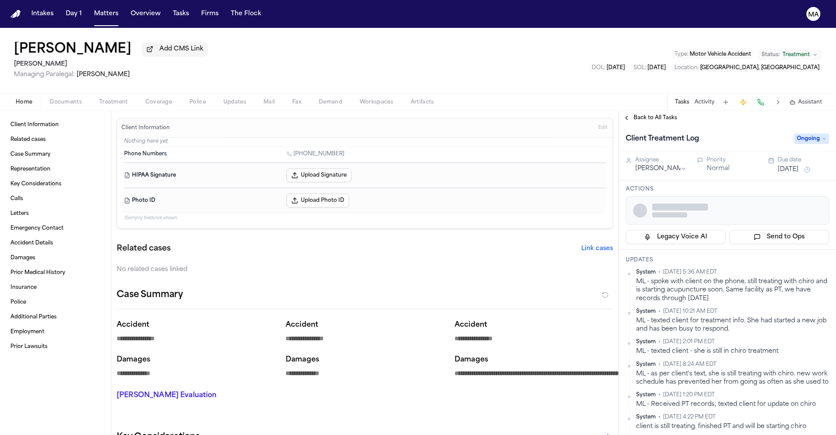
type textarea "*"
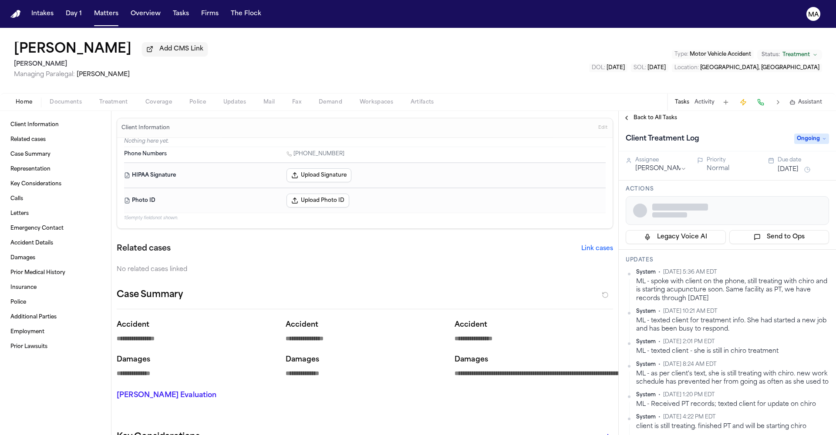
type textarea "*"
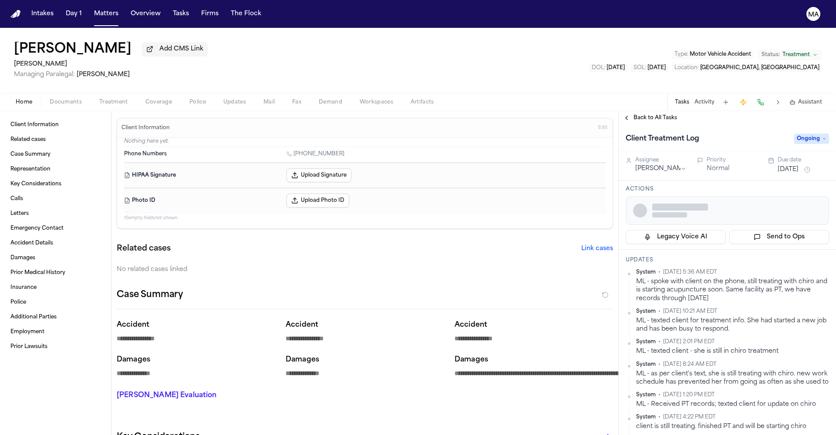
type textarea "*"
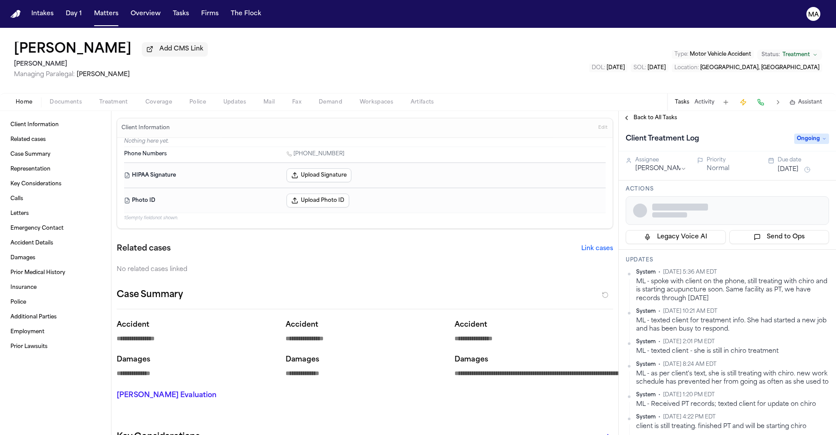
type textarea "*"
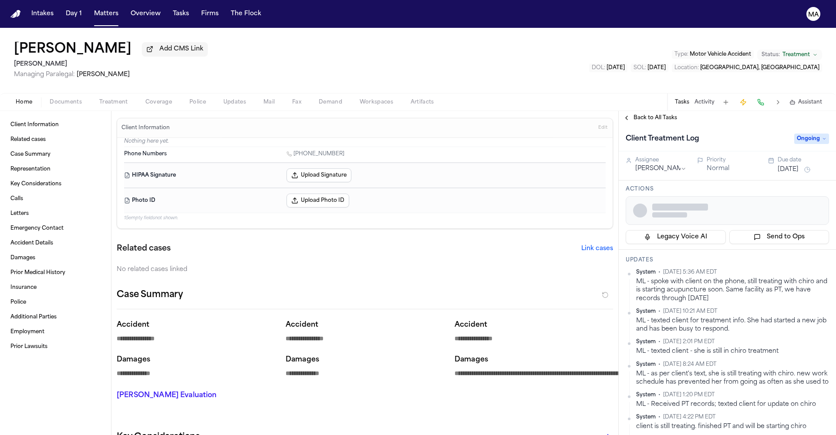
type textarea "*"
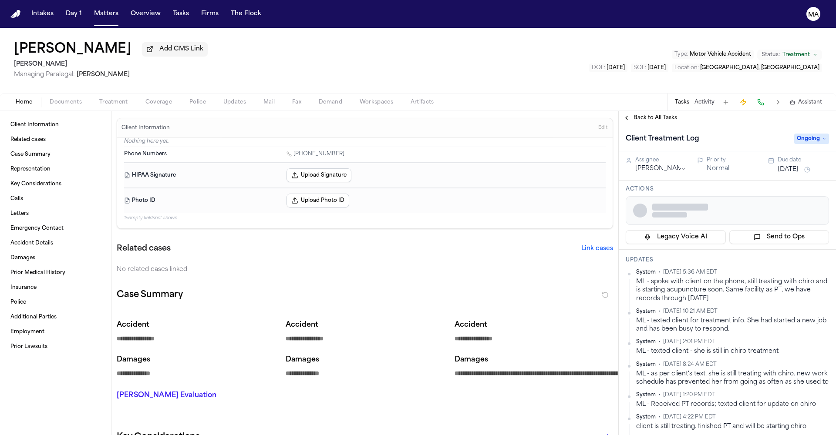
type textarea "*"
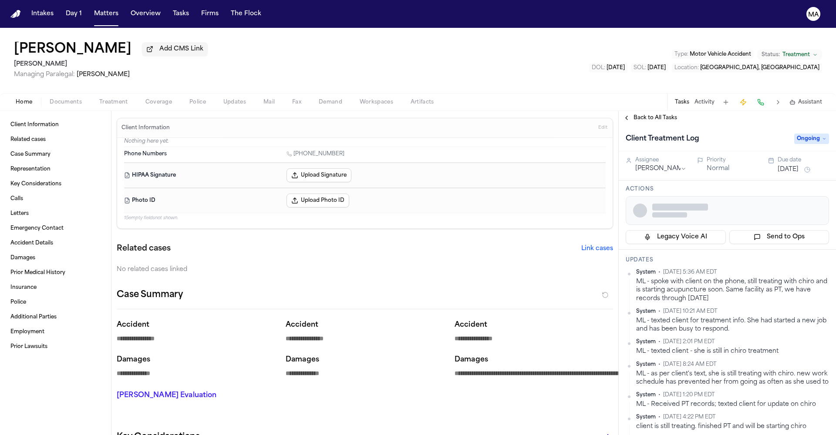
type textarea "*"
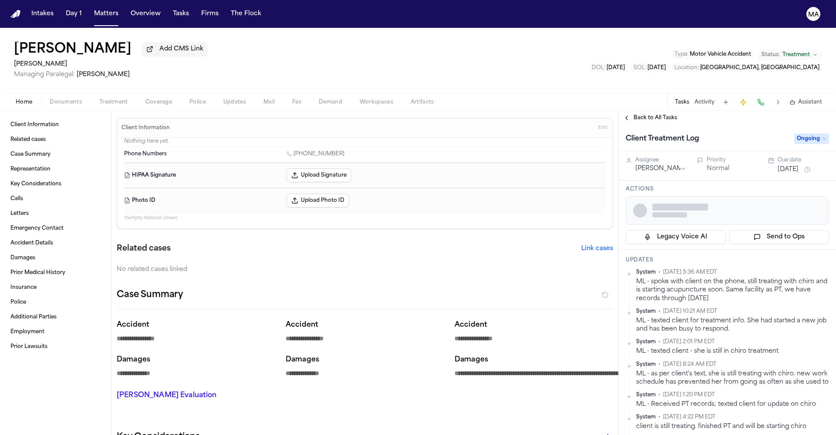
type textarea "*"
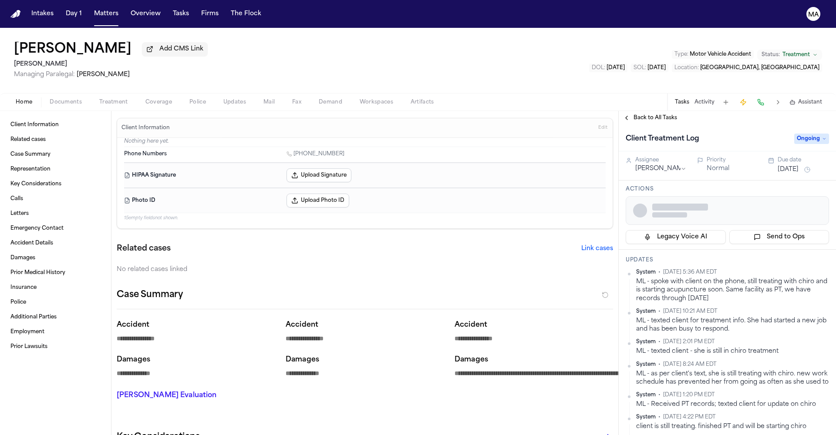
type textarea "*"
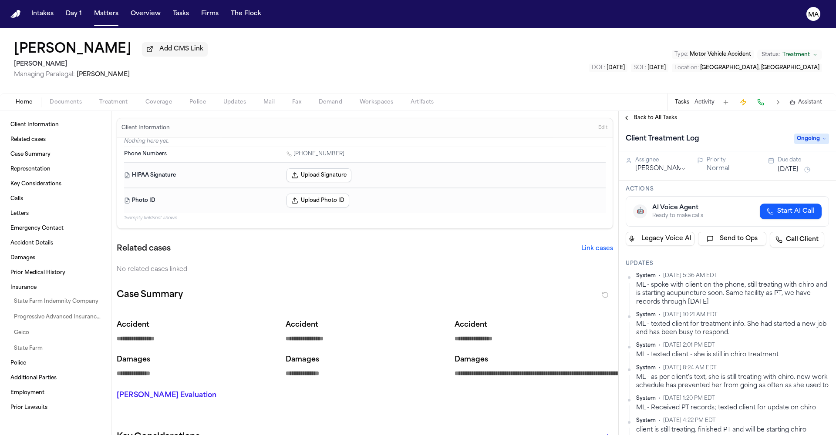
type textarea "*"
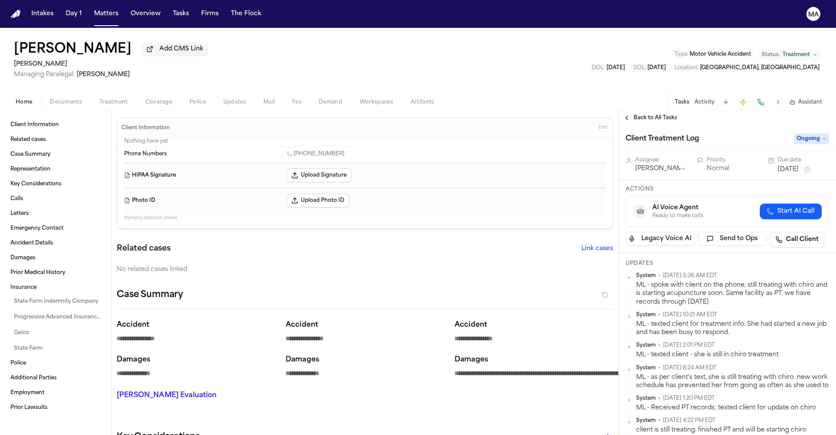
type textarea "*"
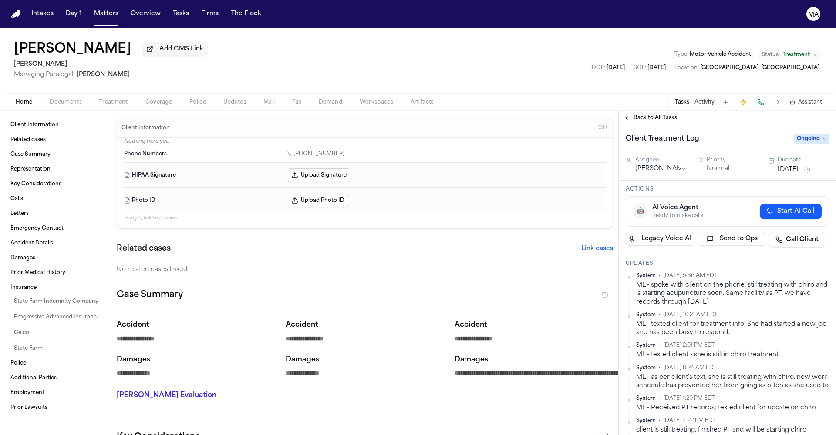
type textarea "*"
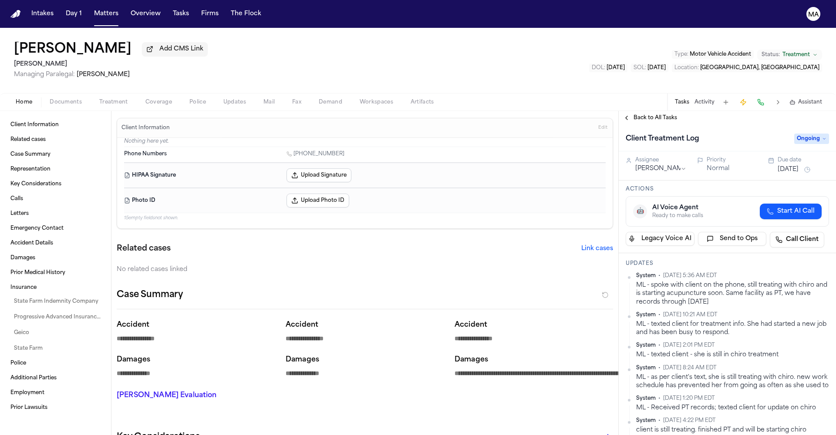
type textarea "*"
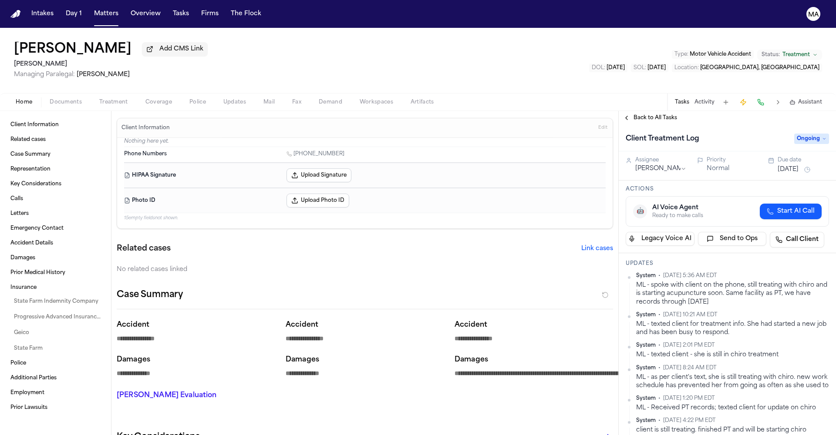
type textarea "*"
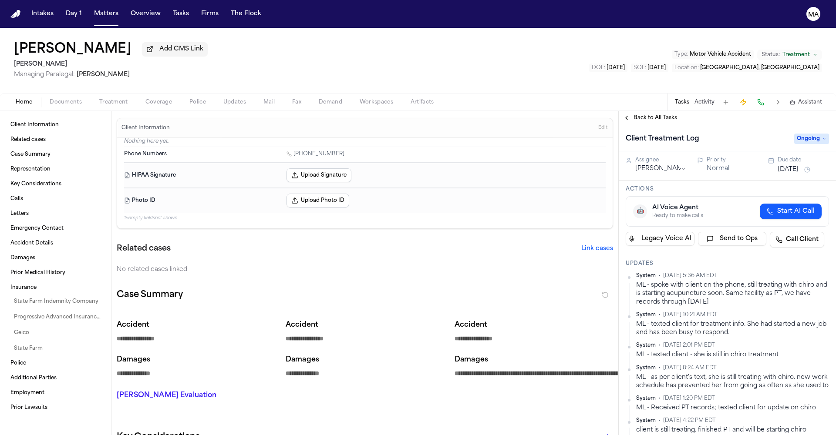
type textarea "*"
click at [248, 266] on div "No related cases linked" at bounding box center [365, 270] width 496 height 9
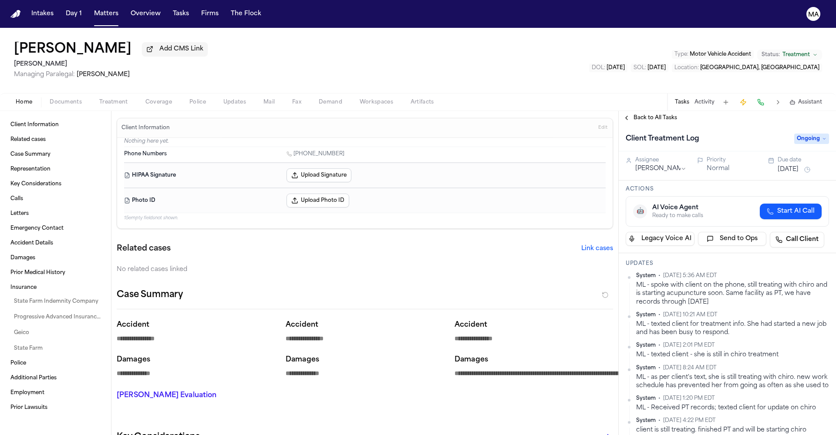
click at [50, 99] on span "Documents" at bounding box center [66, 102] width 32 height 7
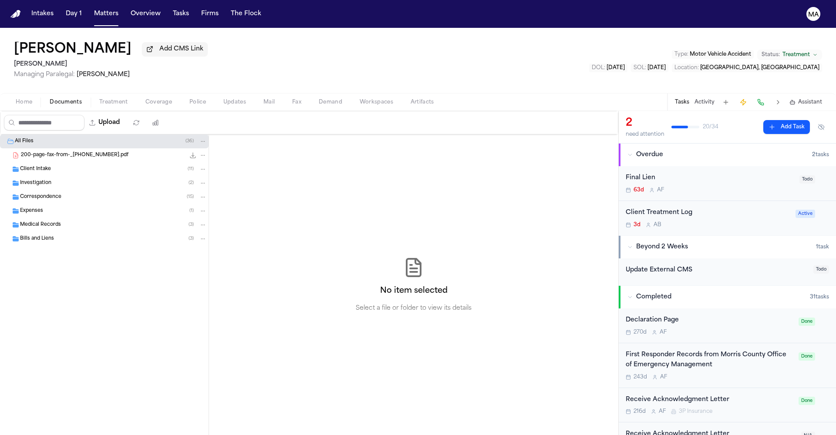
click at [54, 221] on div "Medical Records ( 3 )" at bounding box center [113, 225] width 187 height 8
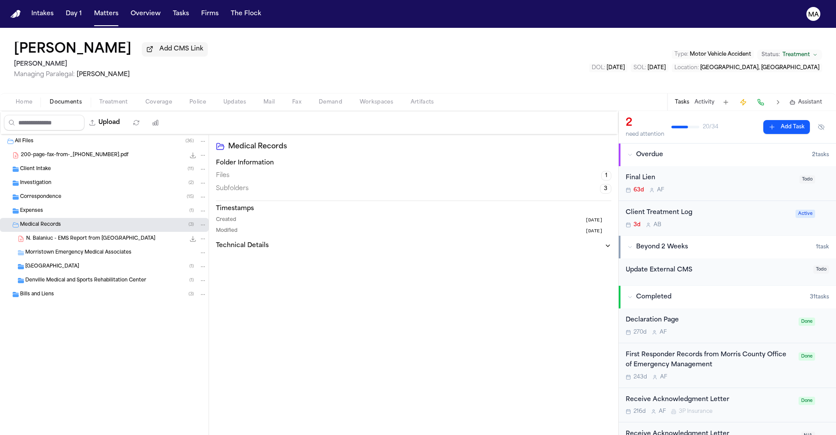
click at [64, 236] on span "N. Balaniuc - EMS Report from Morris County EMS" at bounding box center [90, 239] width 129 height 7
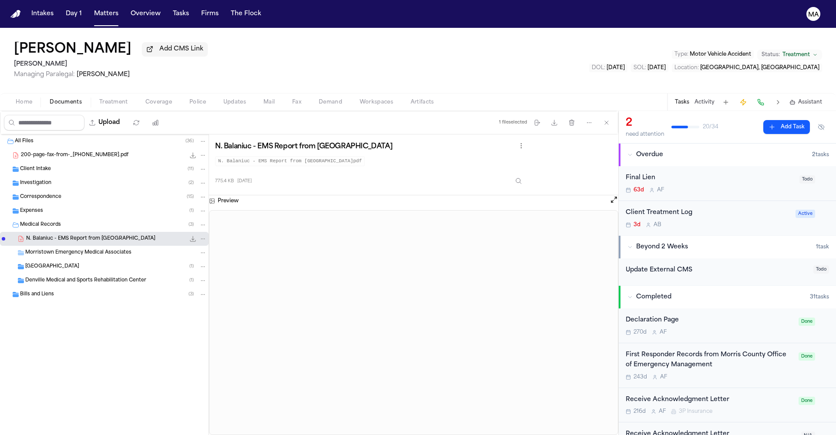
click at [61, 277] on span "Denville Medical and Sports Rehabilitation Center" at bounding box center [85, 280] width 121 height 7
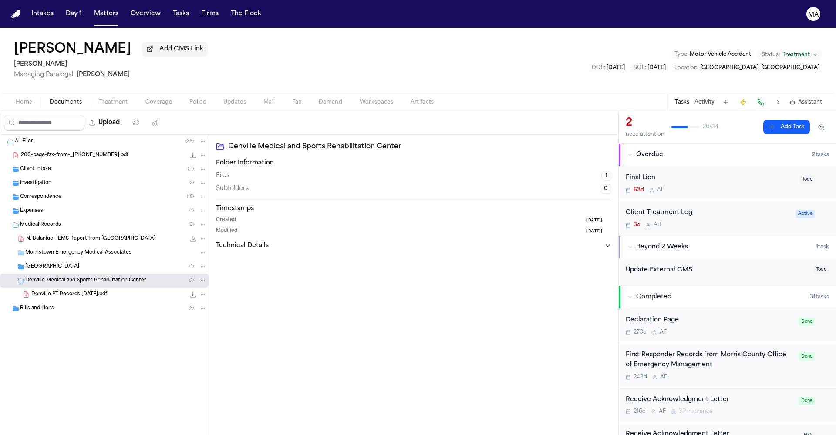
click at [55, 263] on span "[GEOGRAPHIC_DATA]" at bounding box center [52, 266] width 54 height 7
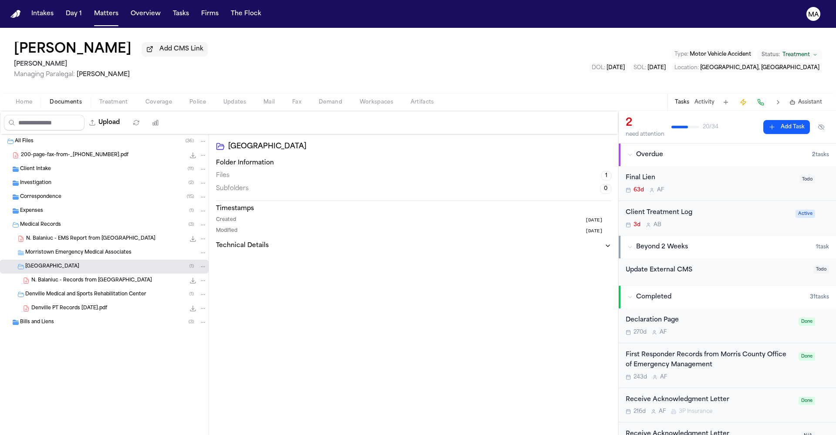
click at [64, 277] on span "N. Balaniuc - Records from Morristown Medical Center" at bounding box center [91, 280] width 121 height 7
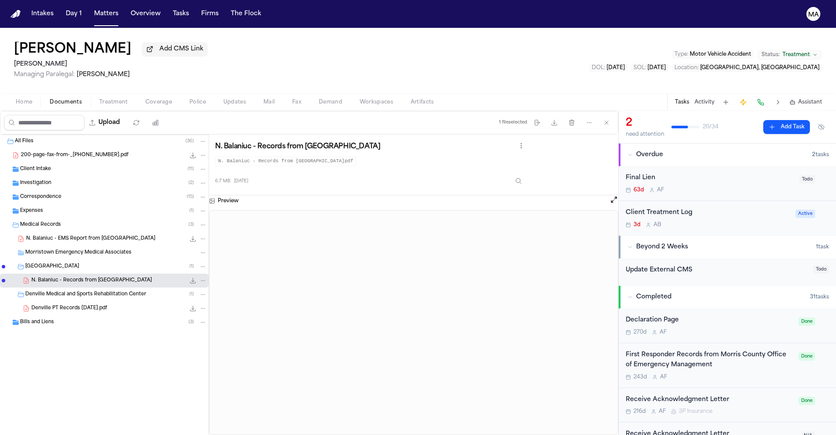
click at [73, 305] on span "Denville PT Records 4-17-25.pdf" at bounding box center [69, 308] width 76 height 7
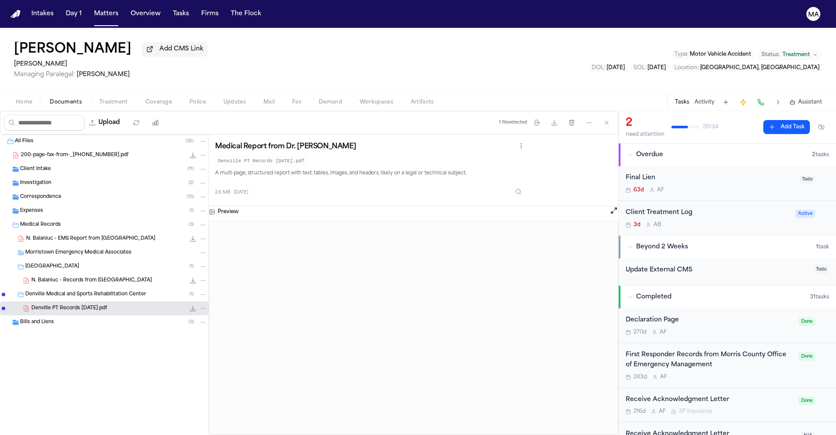
click at [688, 222] on div "3d A B" at bounding box center [708, 225] width 165 height 7
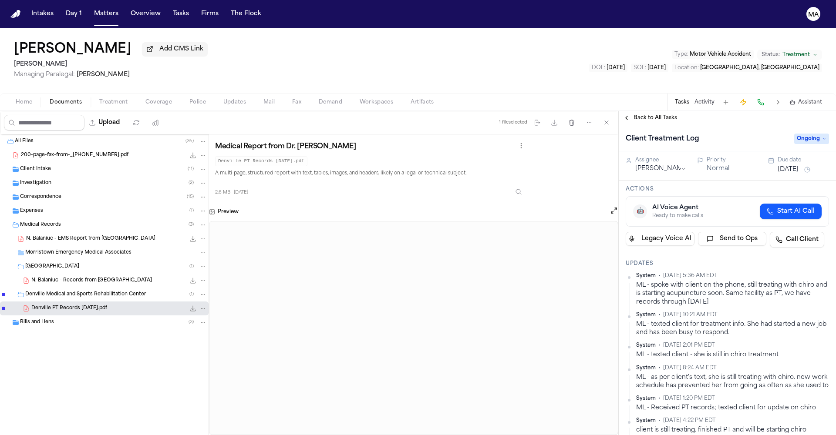
paste textarea "**********"
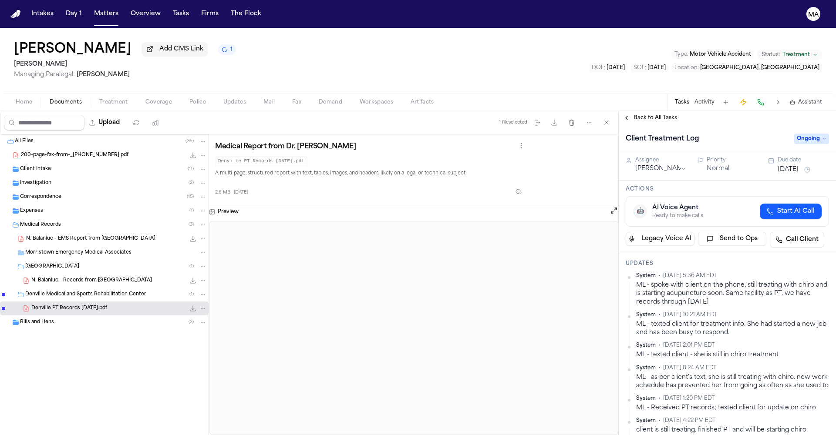
scroll to position [79, 0]
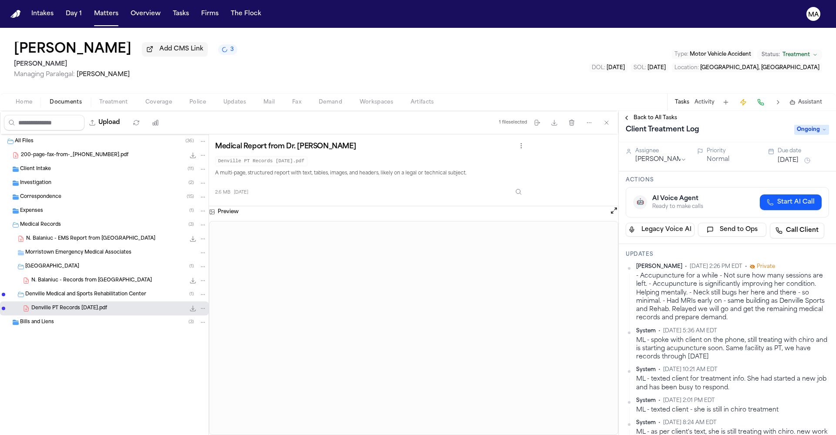
scroll to position [0, 0]
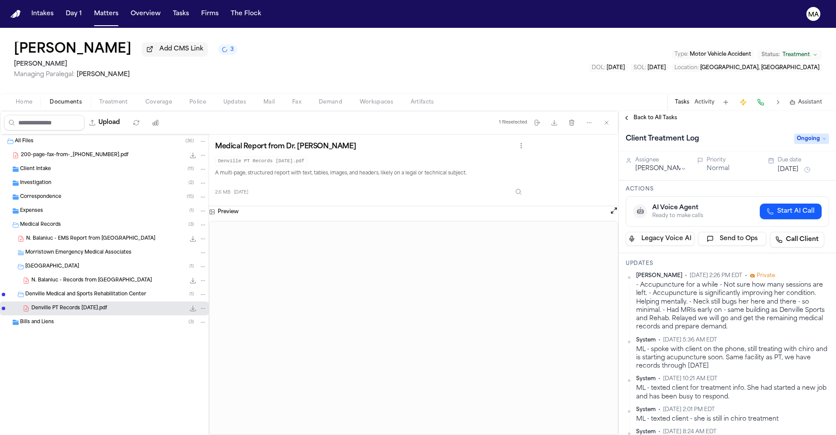
click at [812, 134] on span "Ongoing" at bounding box center [811, 139] width 35 height 10
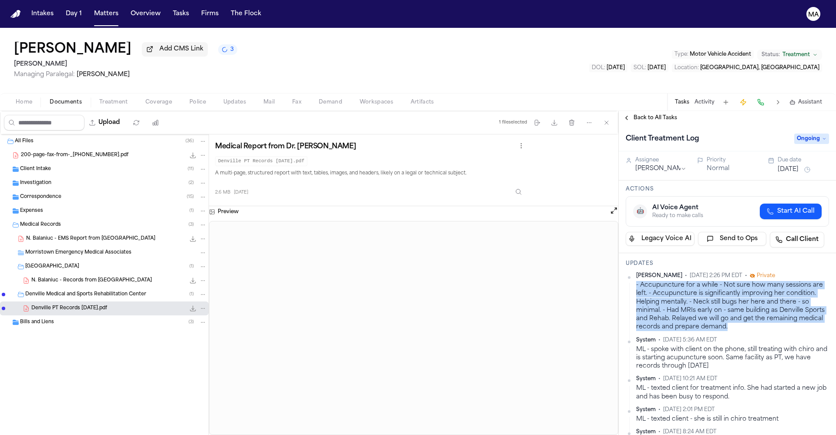
drag, startPoint x: 708, startPoint y: 189, endPoint x: 626, endPoint y: 175, distance: 83.6
click at [626, 273] on div "Mohamed Abdullah • Oct 13, 2025 2:26 PM EDT • Private - Accupuncture for a whil…" at bounding box center [727, 302] width 203 height 59
copy div "- Accupuncture for a while - Not sure how many sessions are left. - Accupunctur…"
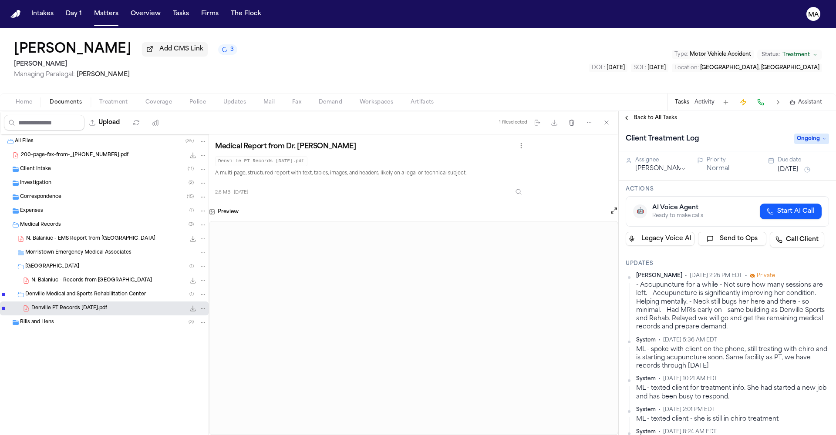
click at [802, 134] on span "Ongoing" at bounding box center [811, 139] width 35 height 10
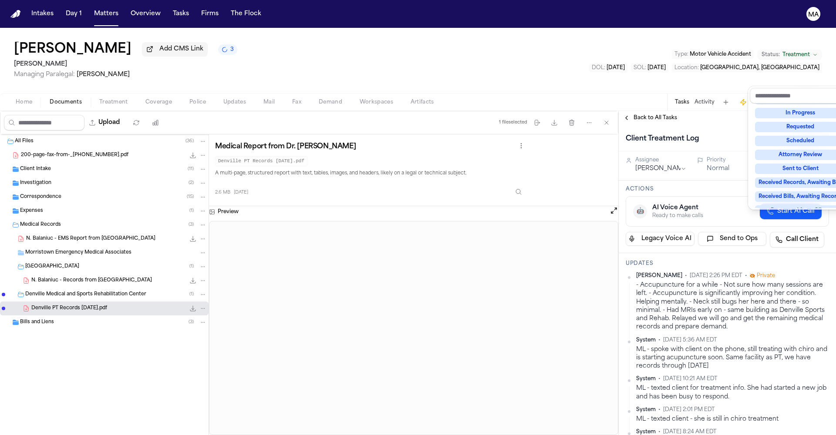
click at [794, 247] on div "Complete" at bounding box center [800, 252] width 91 height 10
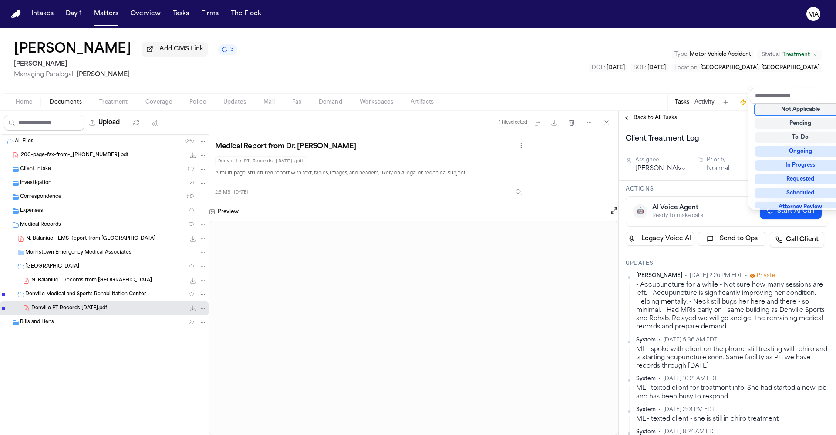
scroll to position [2, 0]
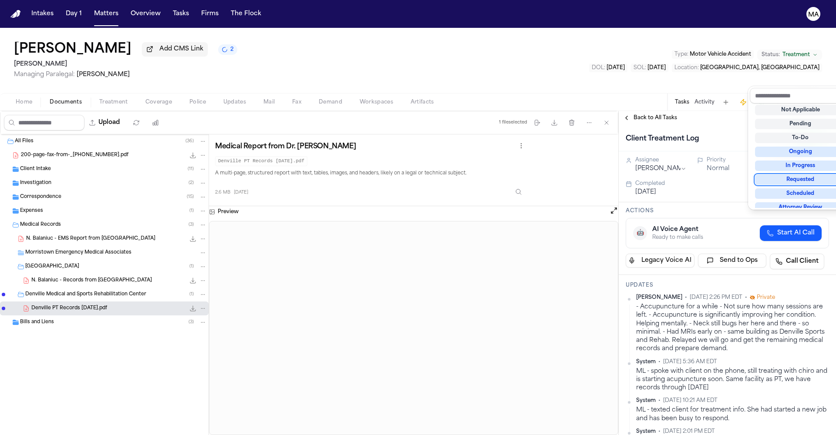
click at [714, 125] on div "Client Treatment Log Complete" at bounding box center [727, 138] width 217 height 27
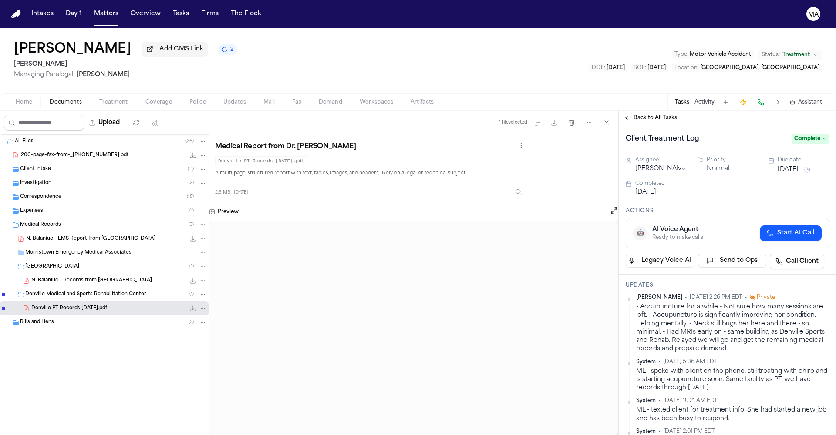
click at [651, 115] on span "Back to All Tasks" at bounding box center [656, 118] width 44 height 7
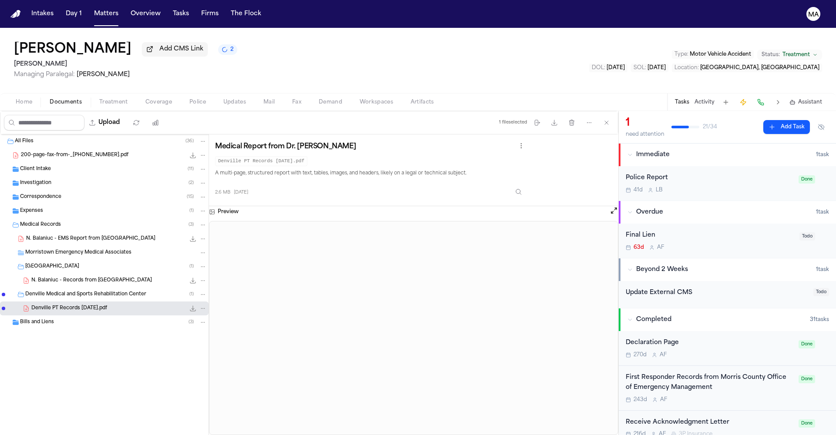
click at [715, 99] on button "Activity" at bounding box center [705, 102] width 20 height 7
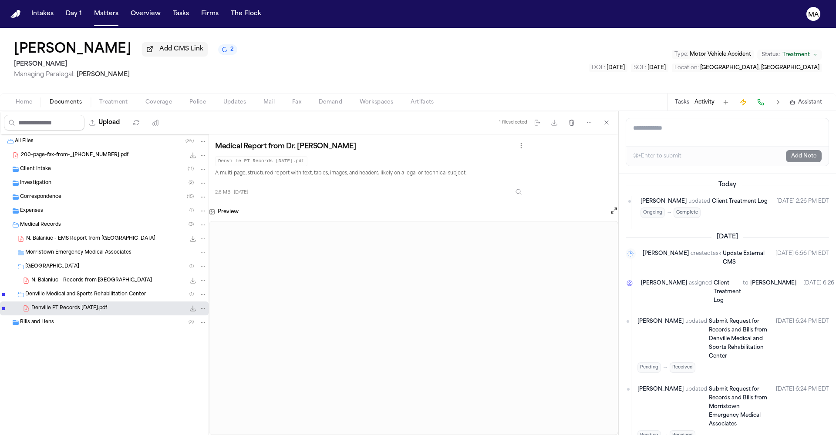
click at [657, 118] on textarea "Add a note to this matter" at bounding box center [727, 132] width 203 height 28
paste textarea "**********"
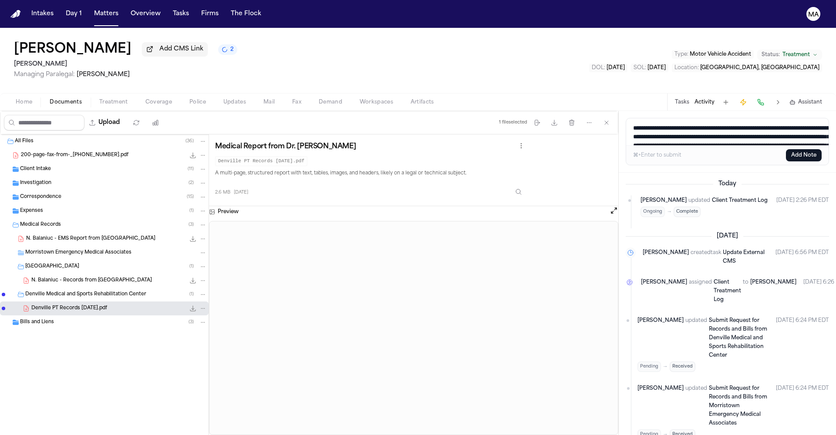
click at [815, 149] on button "Add Note" at bounding box center [804, 155] width 36 height 12
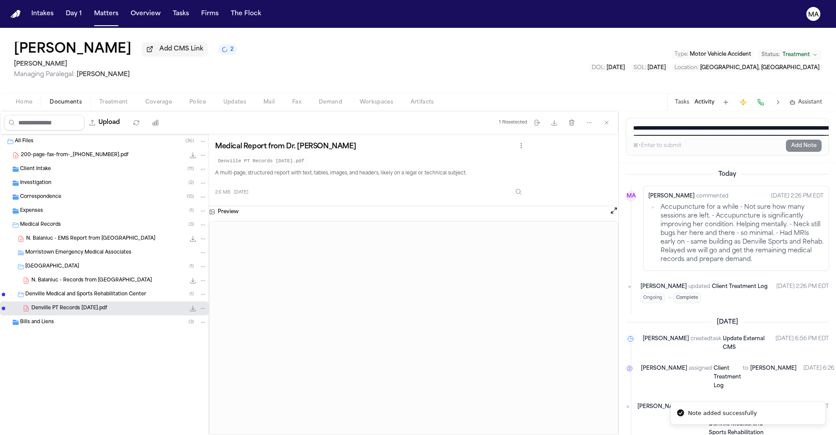
click at [456, 141] on div "Medical Report from Dr. John Smith Denville PT Records 4-17-25.pdf A multi-page…" at bounding box center [413, 170] width 397 height 59
click at [99, 99] on span "Treatment" at bounding box center [113, 102] width 29 height 7
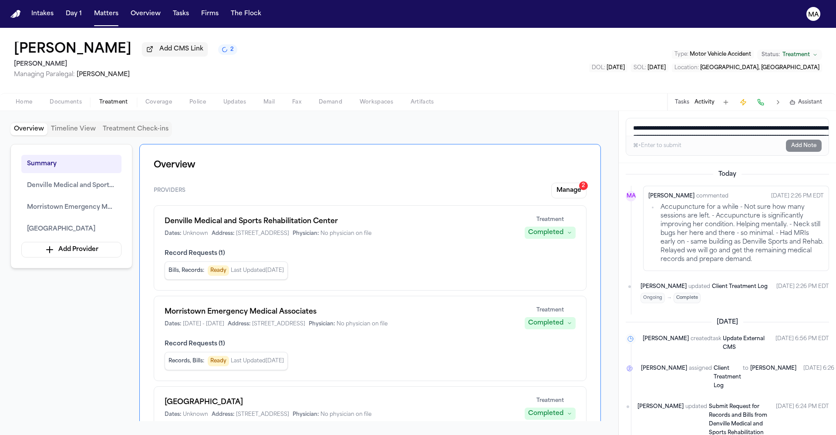
scroll to position [102, 0]
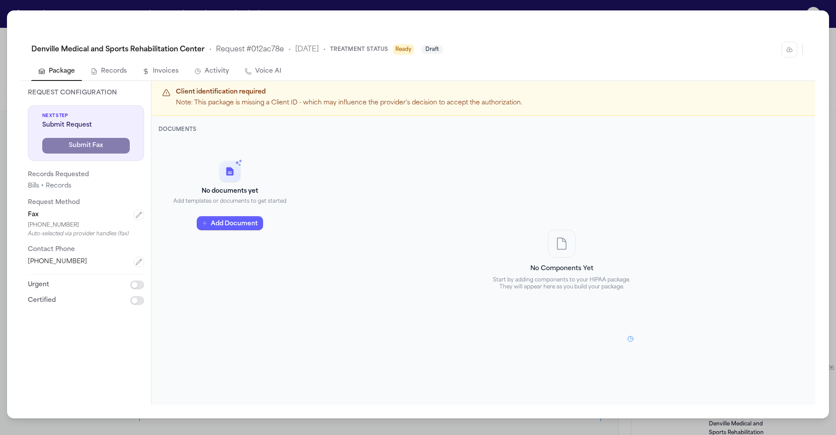
click at [315, 221] on div "No Components Yet Start by adding components to your HIPAA package. They will a…" at bounding box center [561, 260] width 507 height 268
click at [220, 216] on button "Add Document" at bounding box center [230, 223] width 66 height 14
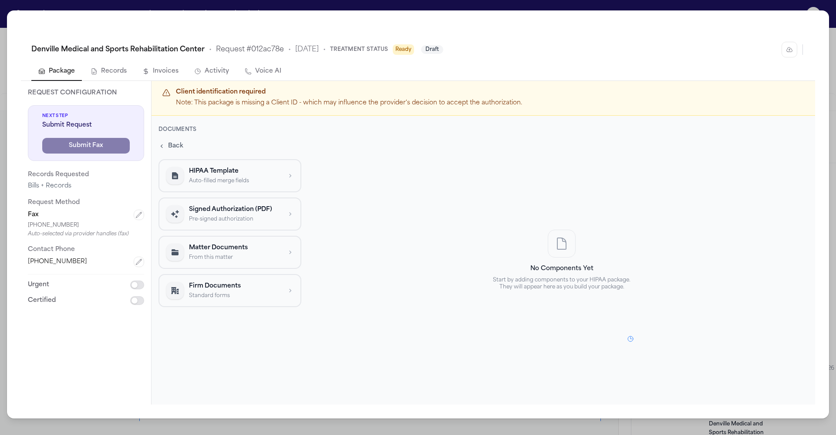
click at [199, 177] on p "Auto-filled merge fields" at bounding box center [235, 180] width 92 height 7
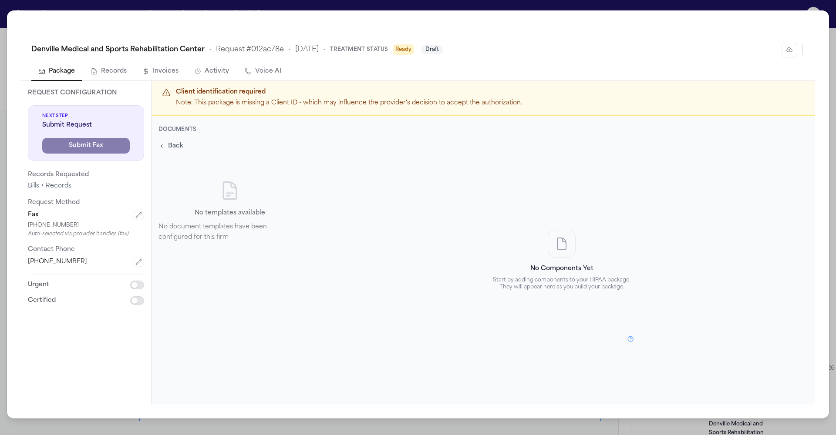
click at [168, 142] on span "Back" at bounding box center [175, 146] width 15 height 9
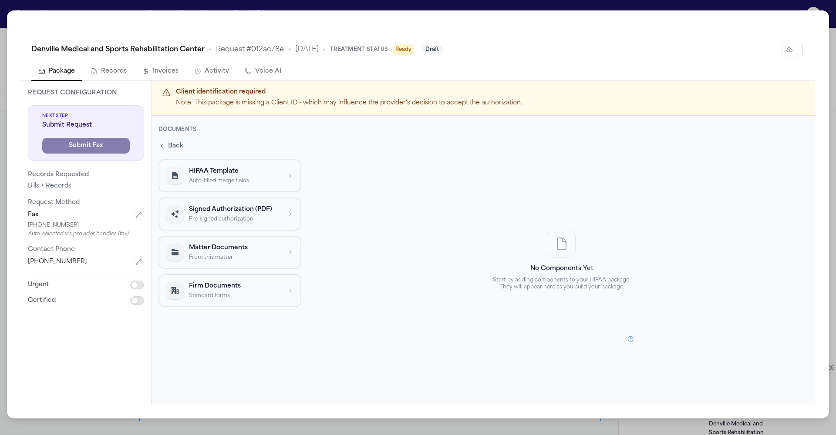
click at [191, 205] on p "Signed Authorization (PDF)" at bounding box center [235, 209] width 92 height 9
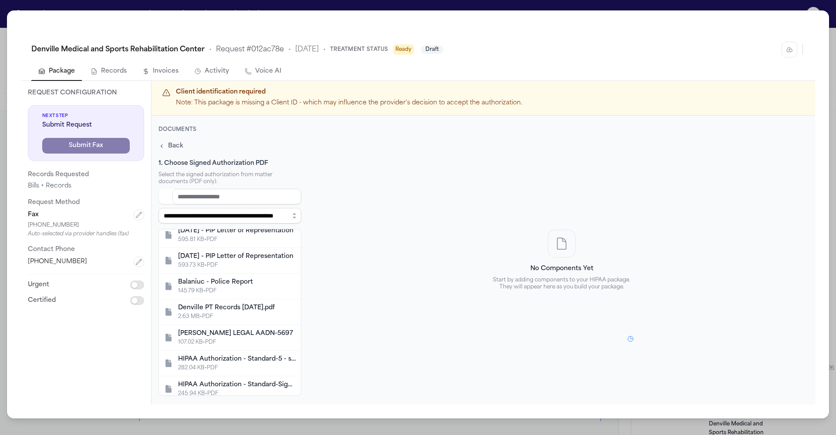
scroll to position [78, 0]
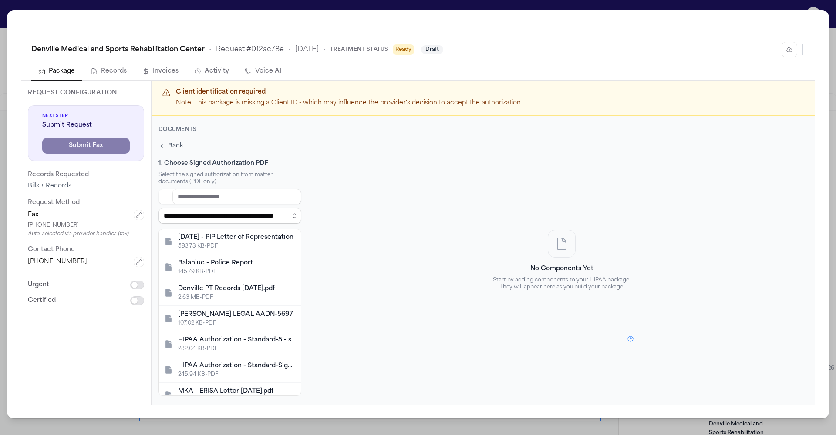
click at [222, 361] on div "HIPAA Authorization - Standard-Signed.pdf" at bounding box center [237, 365] width 118 height 9
click at [229, 371] on div "245.94 KB • PDF" at bounding box center [232, 374] width 109 height 7
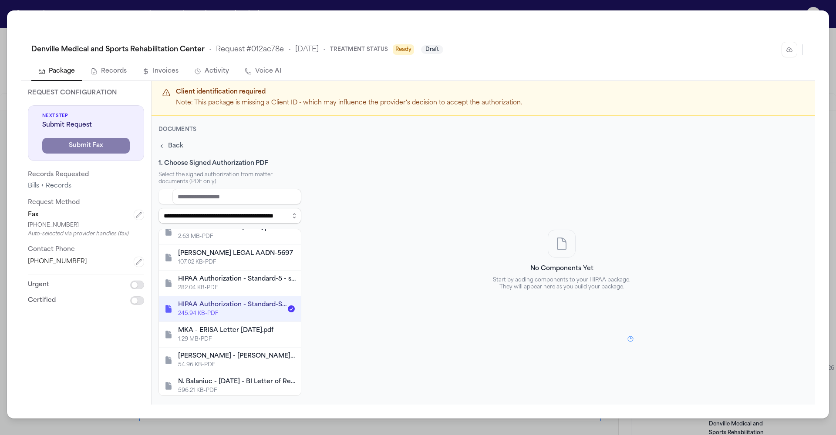
scroll to position [48, 0]
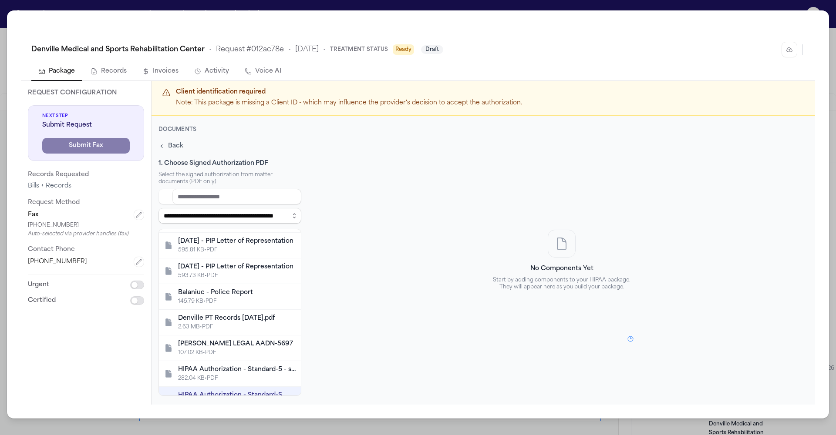
click at [235, 391] on div "HIPAA Authorization - Standard-Signed.pdf" at bounding box center [232, 395] width 109 height 9
click at [235, 391] on div "HIPAA Authorization - Standard-Signed.pdf" at bounding box center [237, 395] width 118 height 9
click at [286, 12] on div "**********" at bounding box center [418, 217] width 836 height 435
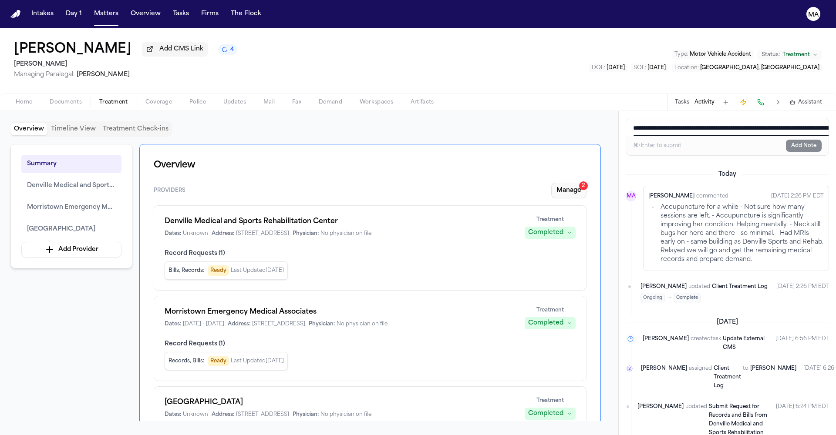
click at [587, 183] on button "Manage 2" at bounding box center [568, 191] width 35 height 16
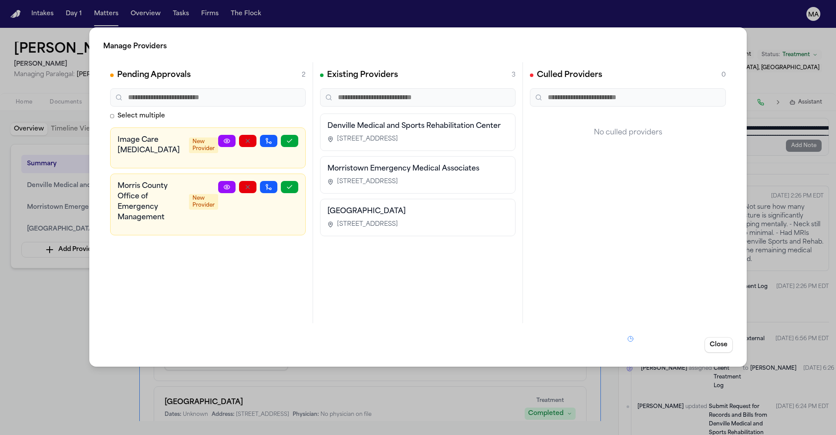
click at [47, 209] on div "Manage Providers Pending Approvals 2 Select multiple Image Care Radiology New P…" at bounding box center [418, 217] width 836 height 435
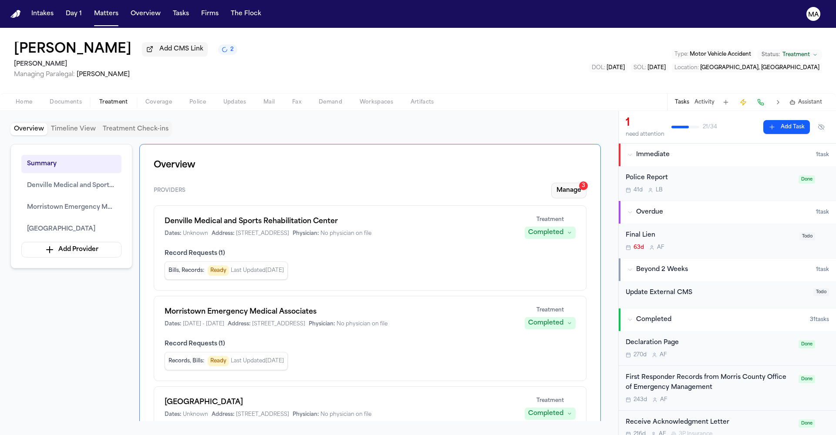
click at [586, 183] on button "Manage 3" at bounding box center [568, 191] width 35 height 16
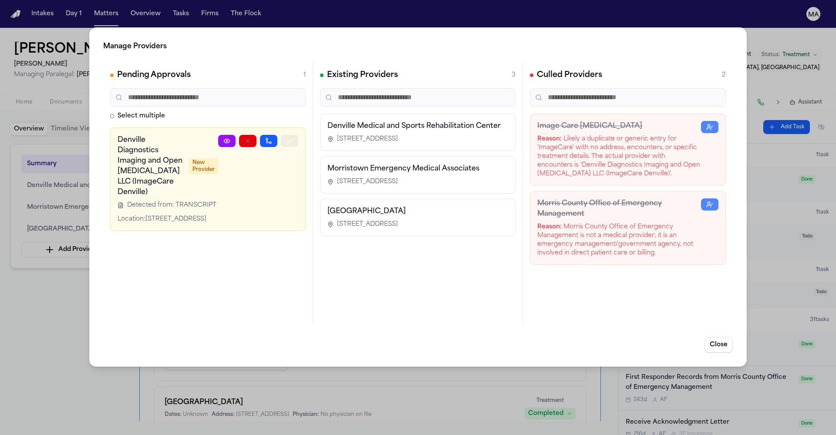
click at [292, 139] on icon "button" at bounding box center [289, 140] width 5 height 3
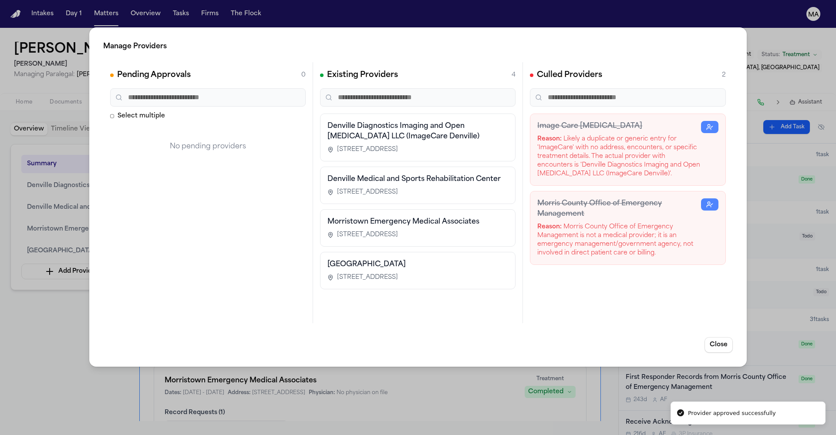
click at [55, 227] on div "Manage Providers Pending Approvals 0 Select multiple No pending providers Exist…" at bounding box center [418, 217] width 836 height 435
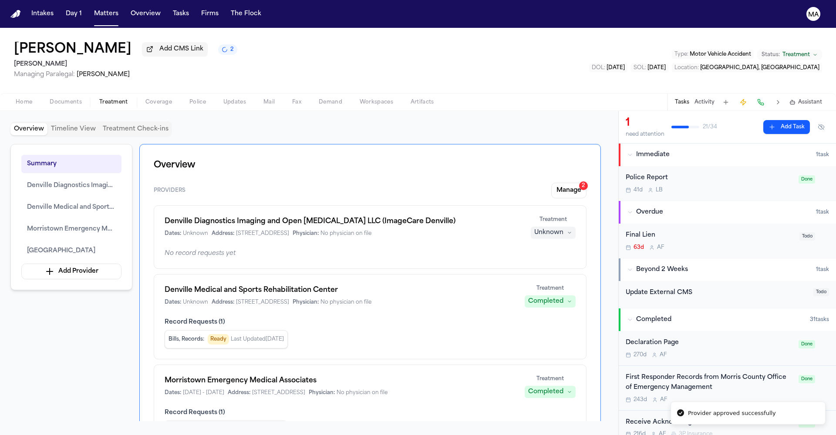
click at [564, 229] on div "Unknown" at bounding box center [548, 233] width 29 height 9
click at [570, 155] on span "Completed" at bounding box center [574, 159] width 34 height 9
click at [93, 228] on div "Summary Denville Diagnostics Imaging and Open [MEDICAL_DATA] LLC (ImageCare [GE…" at bounding box center [308, 282] width 597 height 277
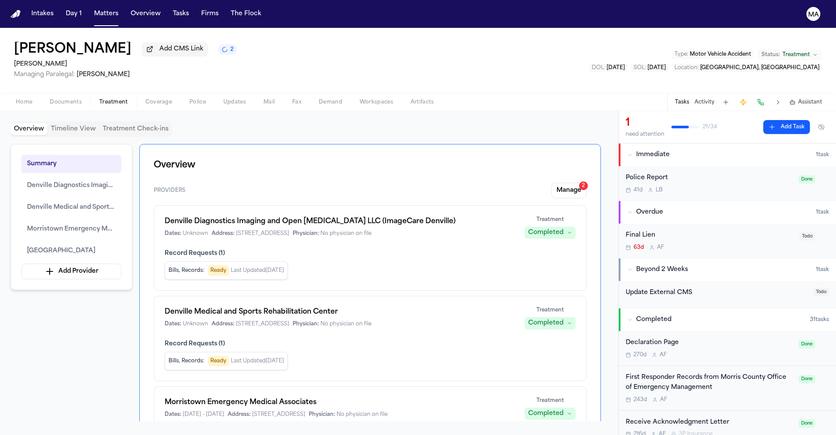
click at [480, 45] on div "[PERSON_NAME] Add CMS Link 2 [PERSON_NAME] Managing Paralegal: [PERSON_NAME] Ty…" at bounding box center [418, 60] width 836 height 65
